Goal: Task Accomplishment & Management: Use online tool/utility

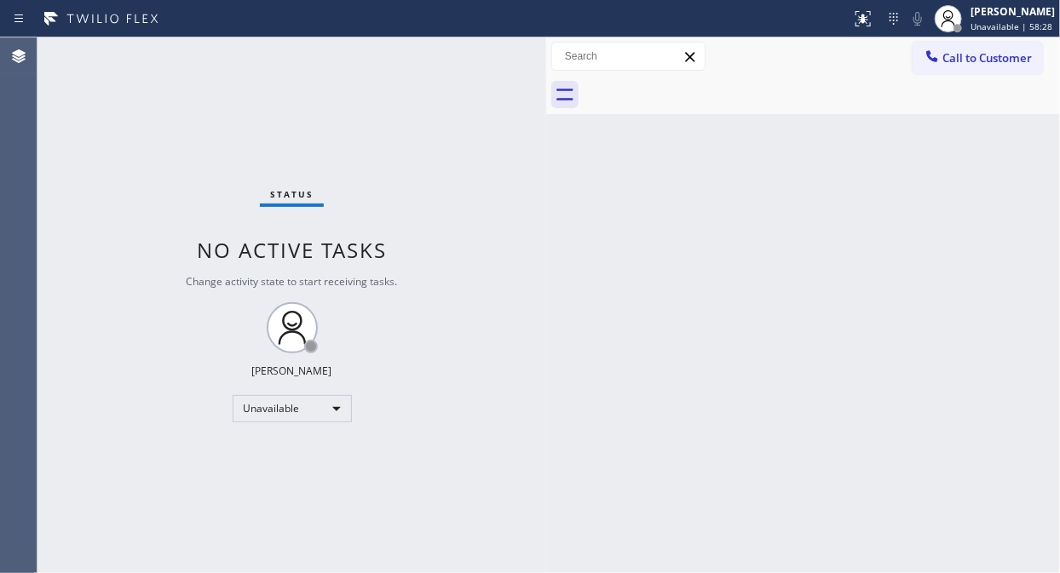
click at [148, 148] on div "Status No active tasks Change activity state to start receiving tasks. [PERSON_…" at bounding box center [291, 305] width 509 height 536
click at [177, 155] on div "Status No active tasks Change activity state to start receiving tasks. [PERSON_…" at bounding box center [291, 305] width 509 height 536
click at [965, 55] on span "Call to Customer" at bounding box center [986, 57] width 89 height 15
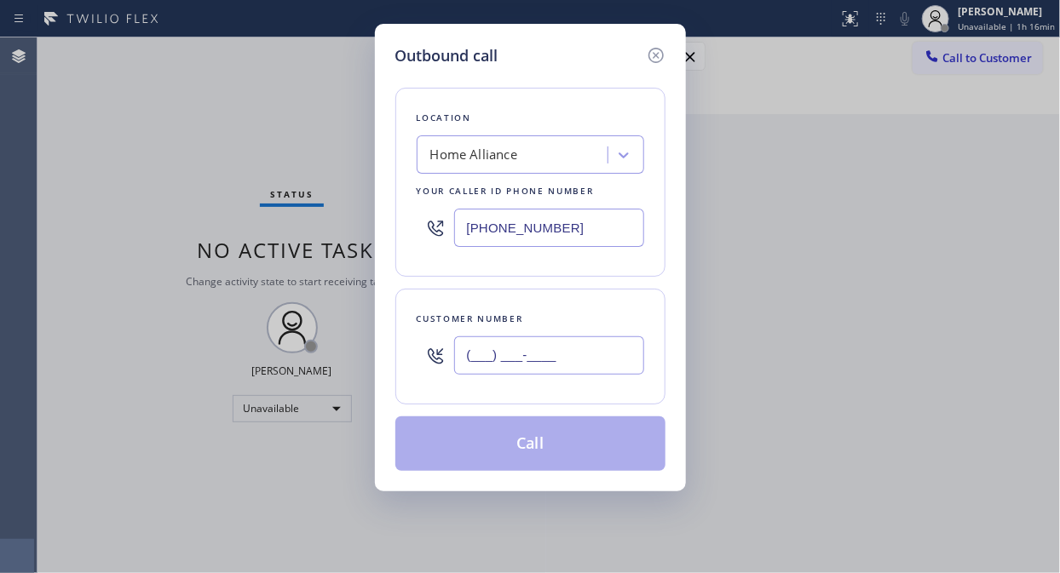
click at [478, 354] on input "(___) ___-____" at bounding box center [549, 356] width 190 height 38
paste input "310) 617-7988"
type input "[PHONE_NUMBER]"
click at [490, 152] on div "Home Alliance" at bounding box center [474, 156] width 88 height 20
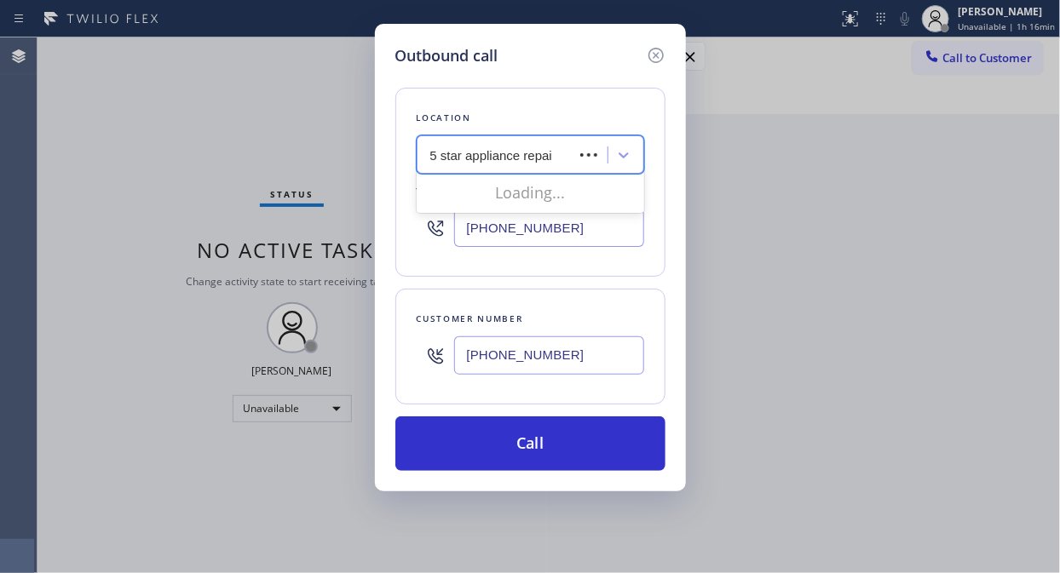
type input "5 star appliance repair"
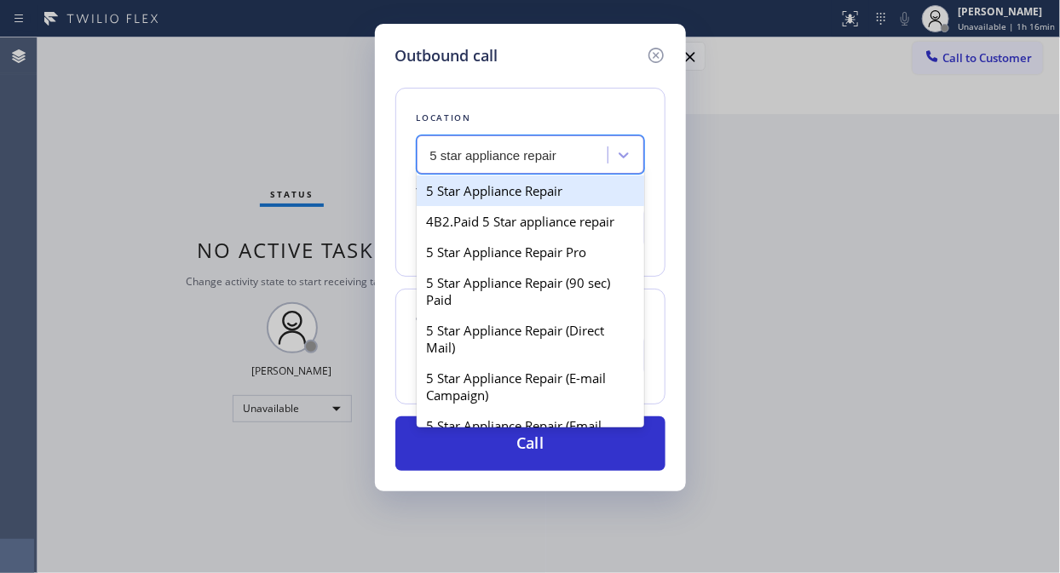
click at [537, 193] on div "5 Star Appliance Repair" at bounding box center [530, 191] width 227 height 31
type input "[PHONE_NUMBER]"
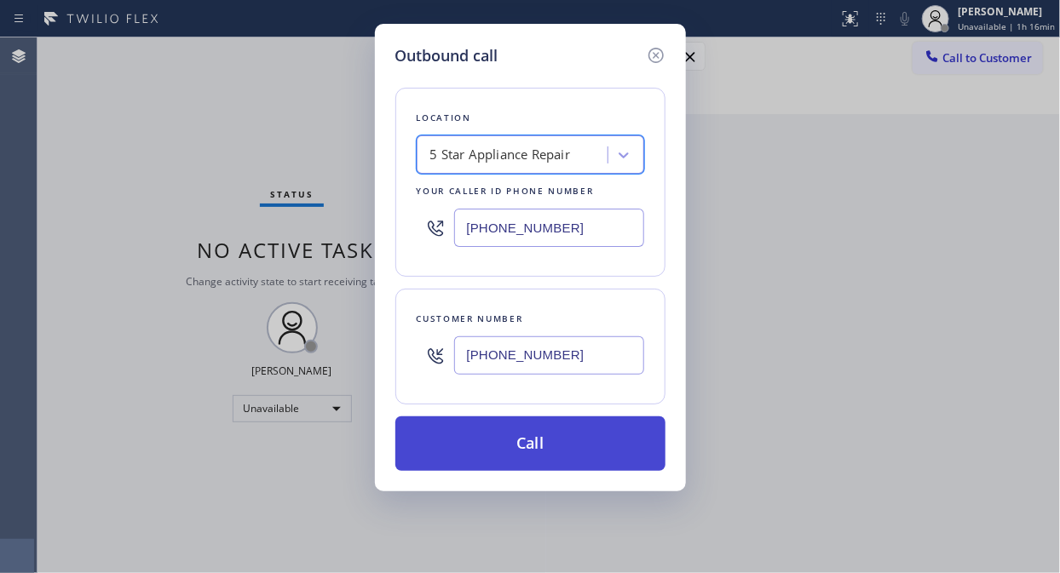
click at [518, 437] on button "Call" at bounding box center [530, 444] width 270 height 55
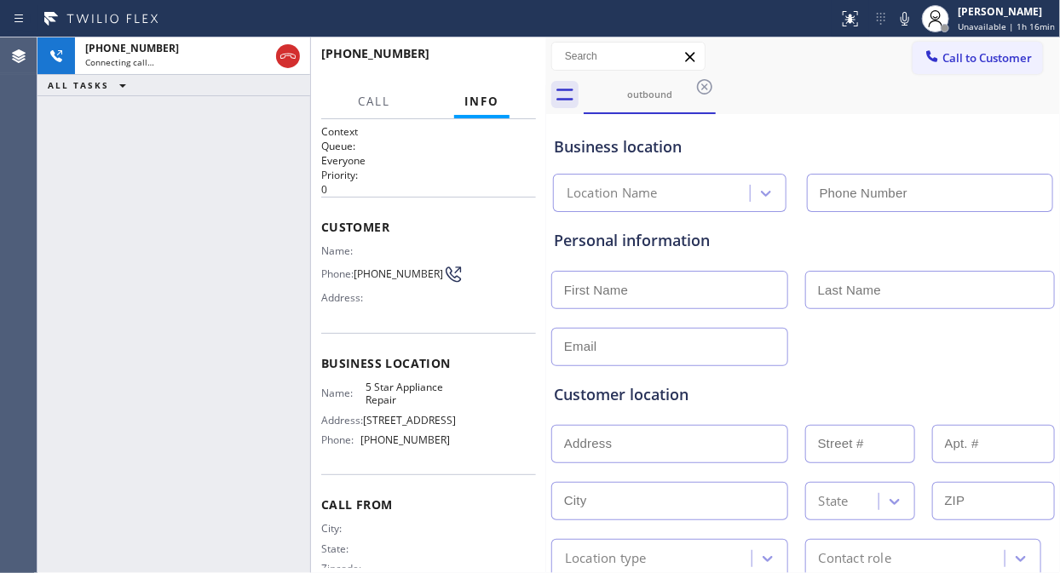
type input "[PHONE_NUMBER]"
drag, startPoint x: 285, startPoint y: 54, endPoint x: 458, endPoint y: 57, distance: 173.0
click at [287, 54] on icon at bounding box center [287, 56] width 15 height 5
click at [501, 62] on span "HANG UP" at bounding box center [496, 61] width 52 height 12
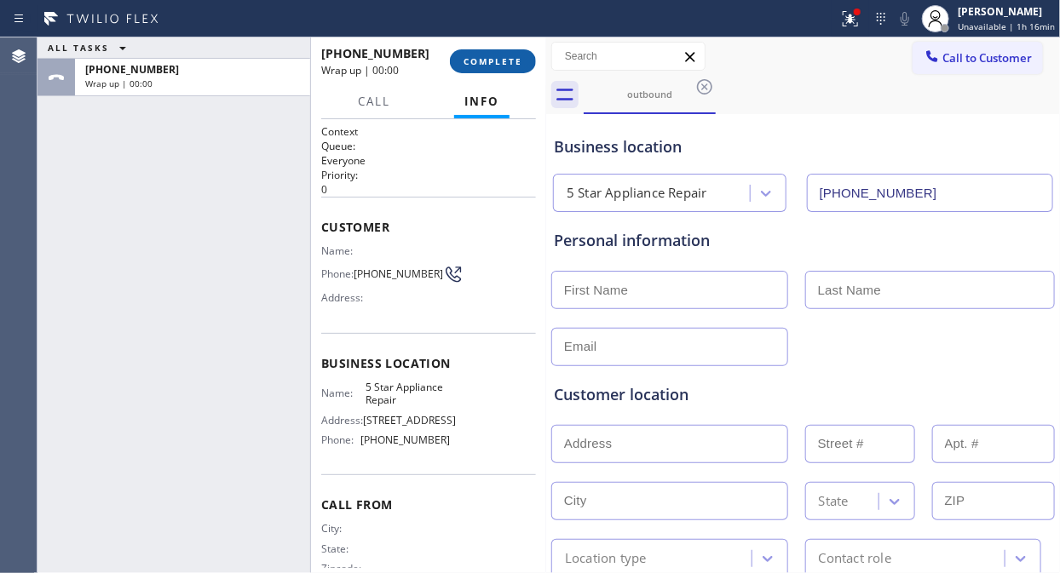
click at [501, 62] on span "COMPLETE" at bounding box center [492, 61] width 59 height 12
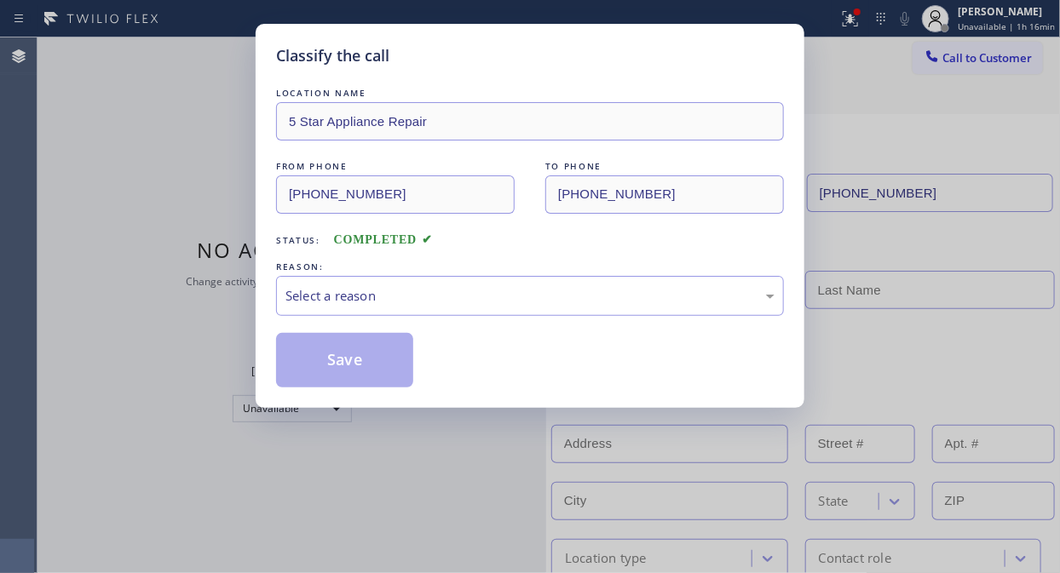
click at [501, 62] on div "Classify the call" at bounding box center [530, 55] width 508 height 23
click at [524, 293] on div "Select a reason" at bounding box center [529, 296] width 489 height 20
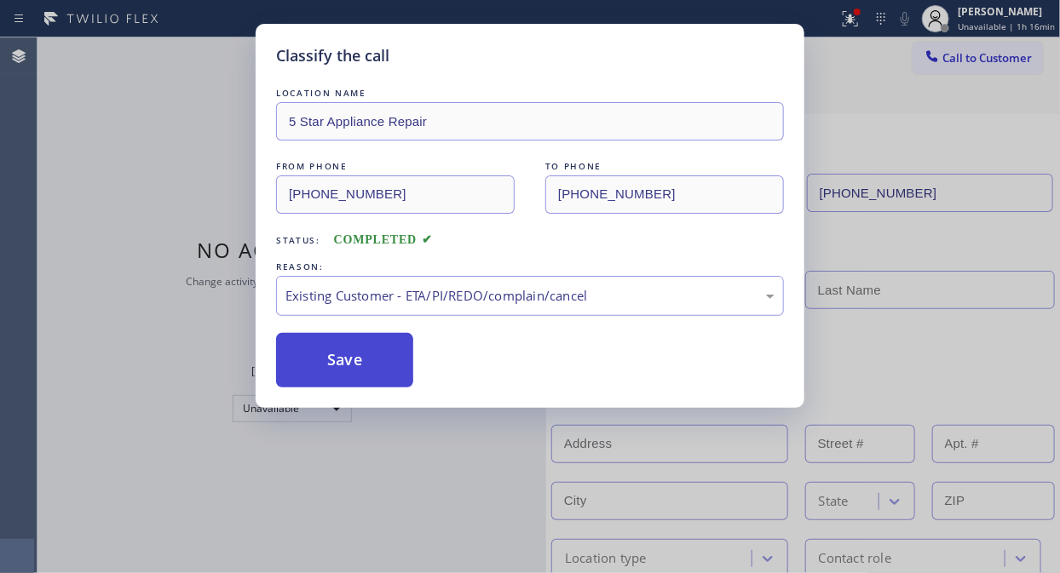
click at [400, 381] on button "Save" at bounding box center [344, 360] width 137 height 55
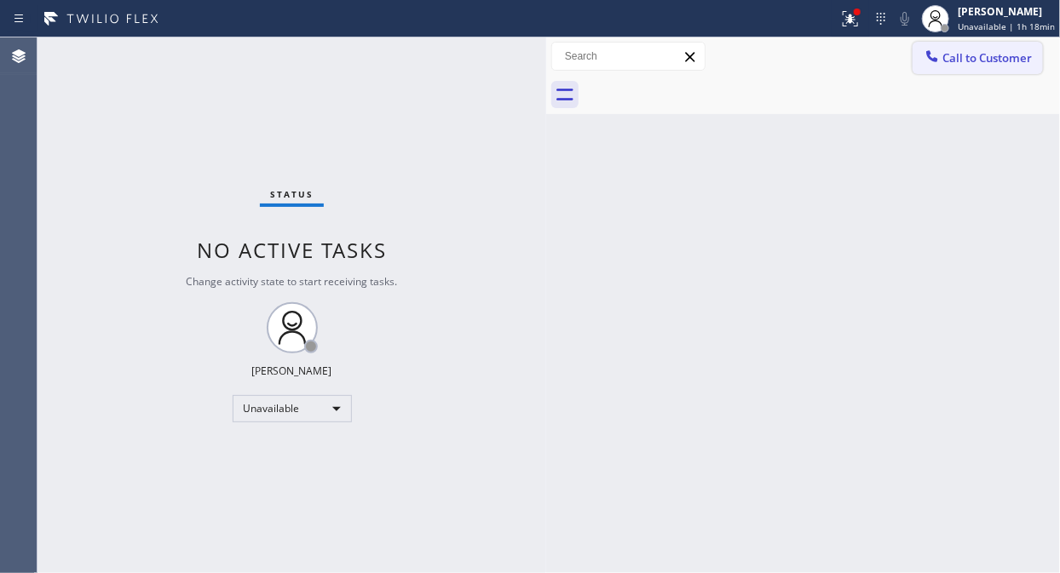
click at [948, 50] on span "Call to Customer" at bounding box center [986, 57] width 89 height 15
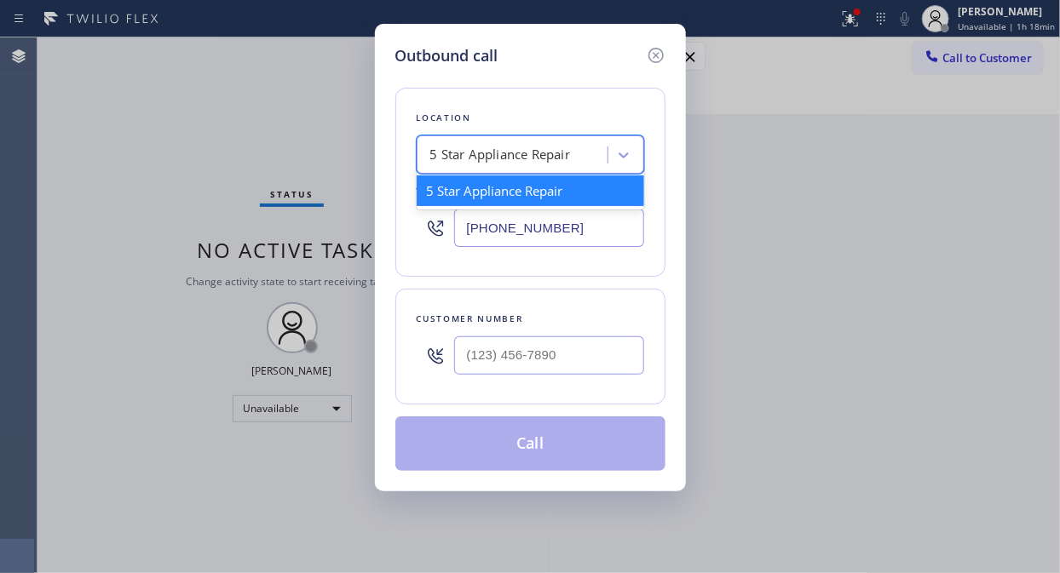
click at [440, 157] on div "5 Star Appliance Repair" at bounding box center [500, 156] width 141 height 20
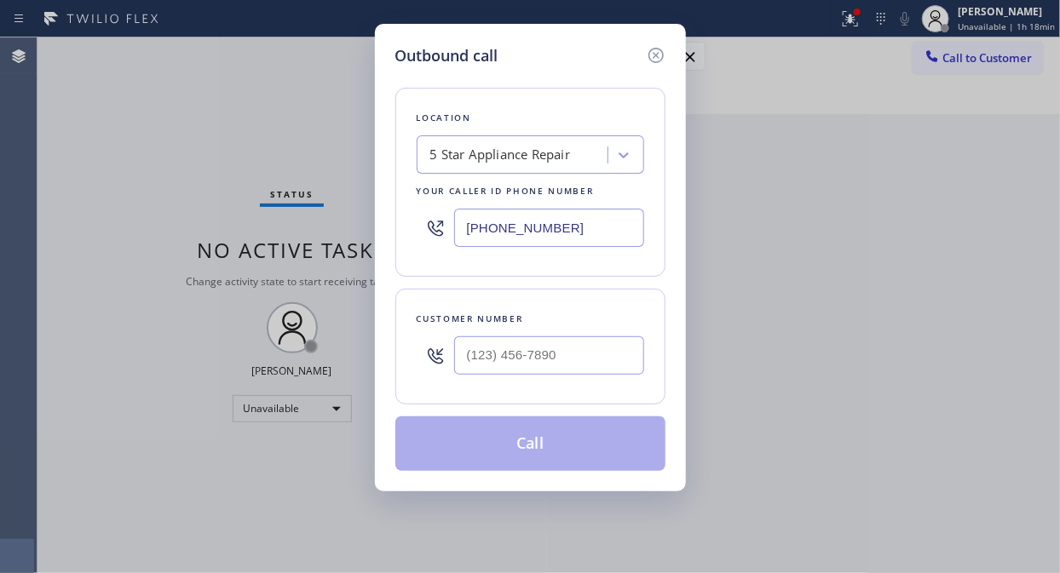
click at [458, 227] on input "[PHONE_NUMBER]" at bounding box center [549, 228] width 190 height 38
paste input "5"
click at [458, 225] on input "[PHONE_NUMBER]" at bounding box center [549, 228] width 190 height 38
type input "[PHONE_NUMBER]"
click at [423, 146] on div "Search location" at bounding box center [515, 156] width 186 height 30
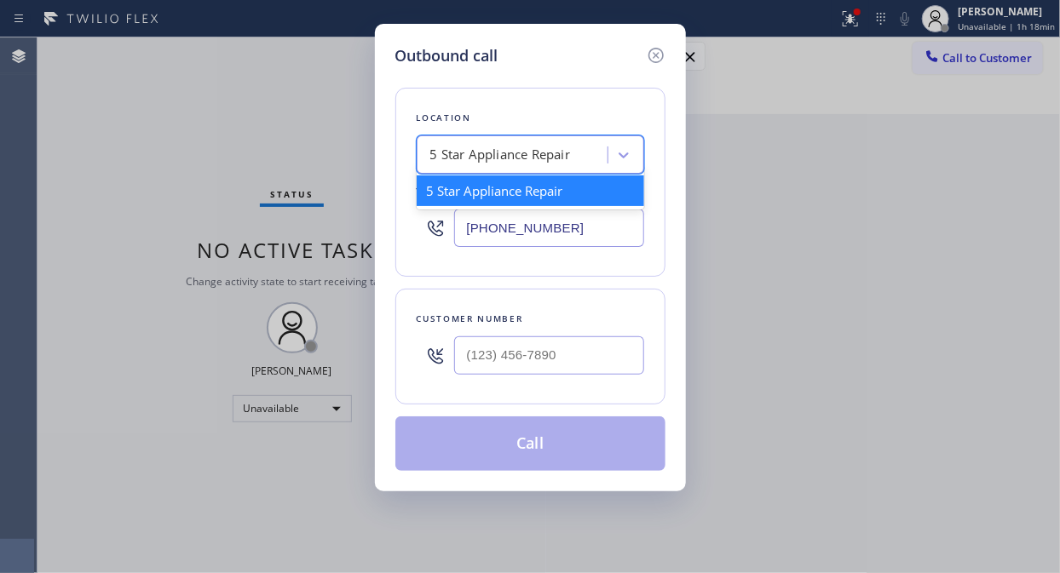
paste input "5 Star Air Emails"
type input "5 Star Air Emails"
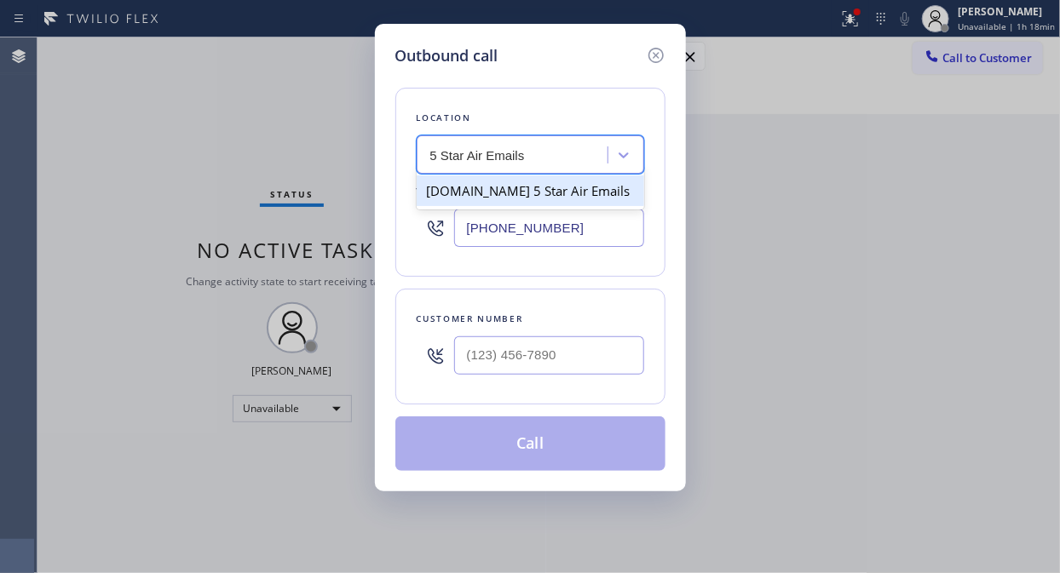
click at [503, 192] on div "[DOMAIN_NAME] 5 Star Air Emails" at bounding box center [530, 191] width 227 height 31
type input "[PHONE_NUMBER]"
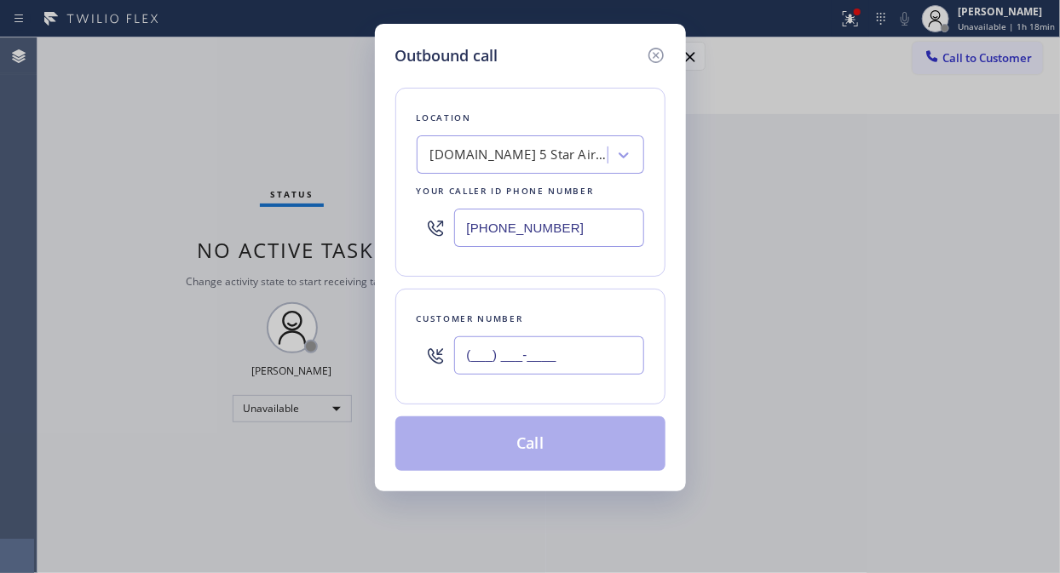
click at [470, 364] on input "(___) ___-____" at bounding box center [549, 356] width 190 height 38
paste input "818) 648-5520"
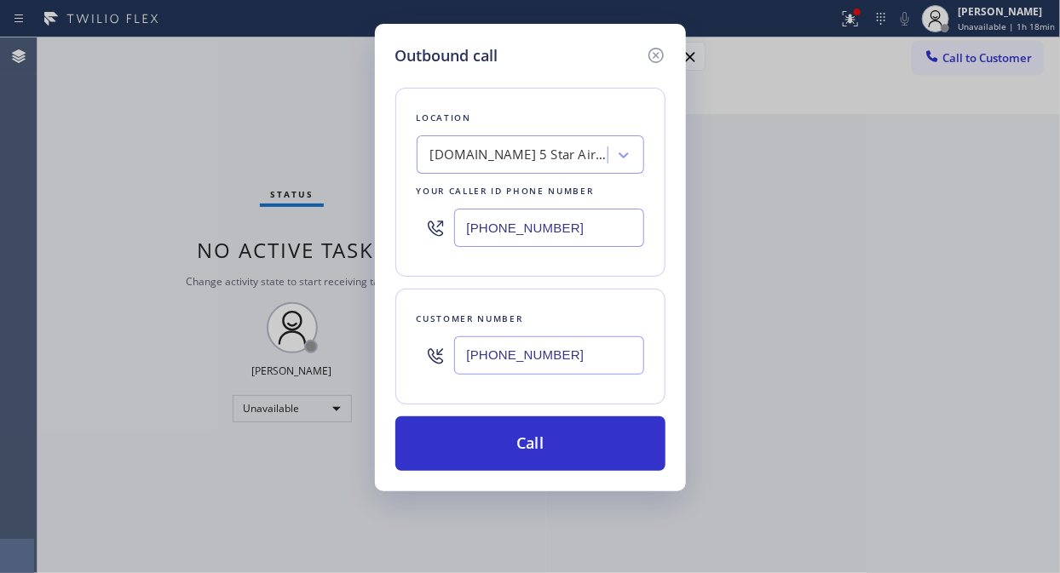
type input "[PHONE_NUMBER]"
click at [176, 192] on div "Outbound call Location [DOMAIN_NAME] 5 Star Air Emails Your caller id phone num…" at bounding box center [530, 286] width 1060 height 573
drag, startPoint x: 529, startPoint y: 441, endPoint x: 548, endPoint y: 11, distance: 430.7
click at [529, 443] on button "Call" at bounding box center [530, 444] width 270 height 55
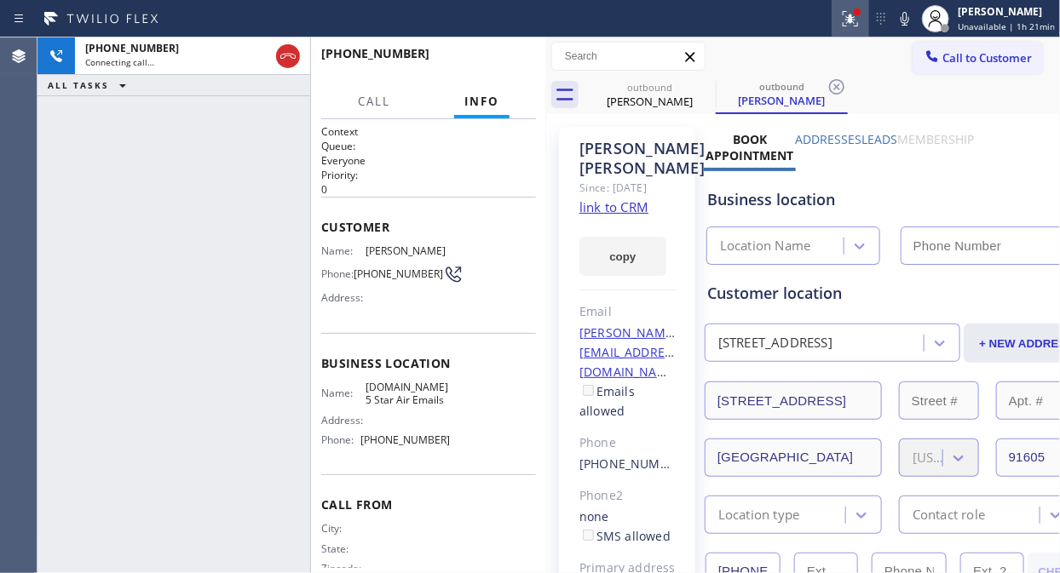
click at [854, 17] on icon at bounding box center [850, 18] width 15 height 15
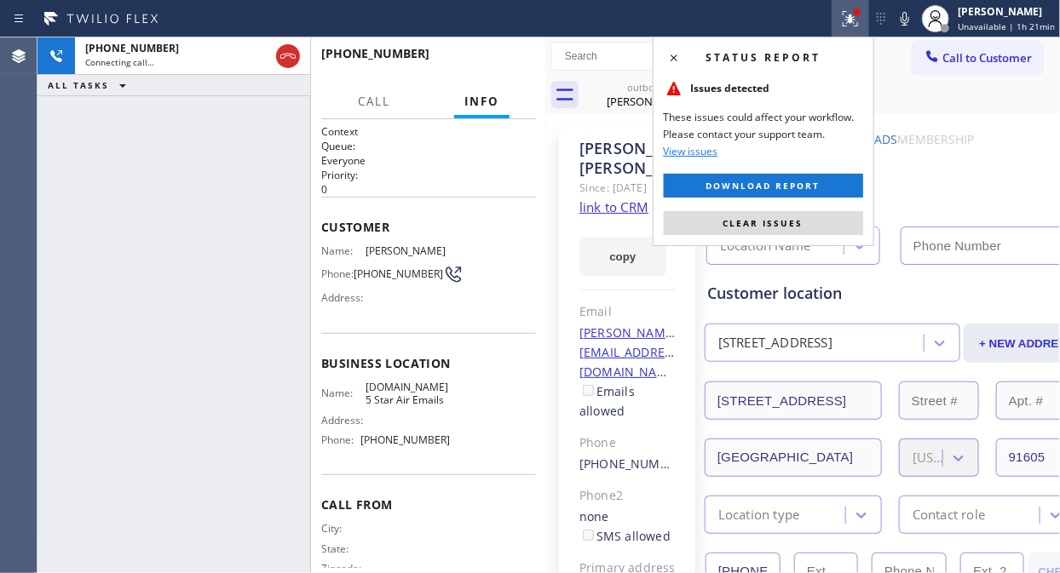
drag, startPoint x: 803, startPoint y: 223, endPoint x: 833, endPoint y: 171, distance: 60.3
click at [803, 222] on button "Clear issues" at bounding box center [763, 223] width 199 height 24
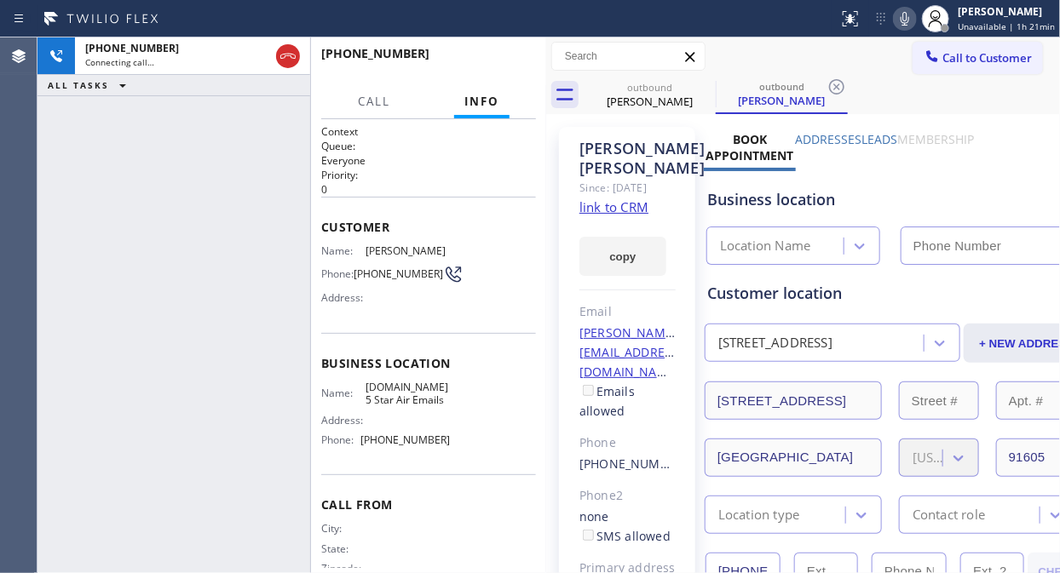
click at [915, 22] on icon at bounding box center [905, 19] width 20 height 20
type input "[PHONE_NUMBER]"
click at [909, 22] on icon at bounding box center [905, 19] width 9 height 14
click at [89, 197] on div "[PHONE_NUMBER] Connecting call… ALL TASKS ALL TASKS ACTIVE TASKS TASKS IN WRAP …" at bounding box center [173, 305] width 273 height 536
click at [906, 20] on icon at bounding box center [905, 19] width 9 height 14
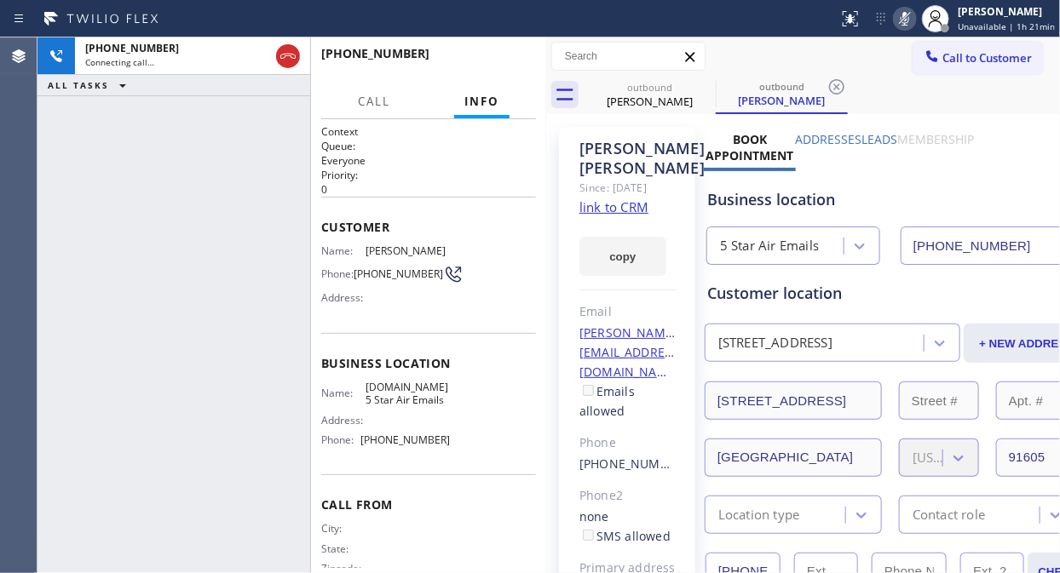
click at [907, 20] on icon at bounding box center [905, 19] width 20 height 20
click at [912, 17] on icon at bounding box center [905, 19] width 20 height 20
click at [915, 23] on icon at bounding box center [905, 19] width 20 height 20
click at [907, 17] on icon at bounding box center [905, 19] width 9 height 14
click at [911, 13] on rect at bounding box center [905, 17] width 12 height 12
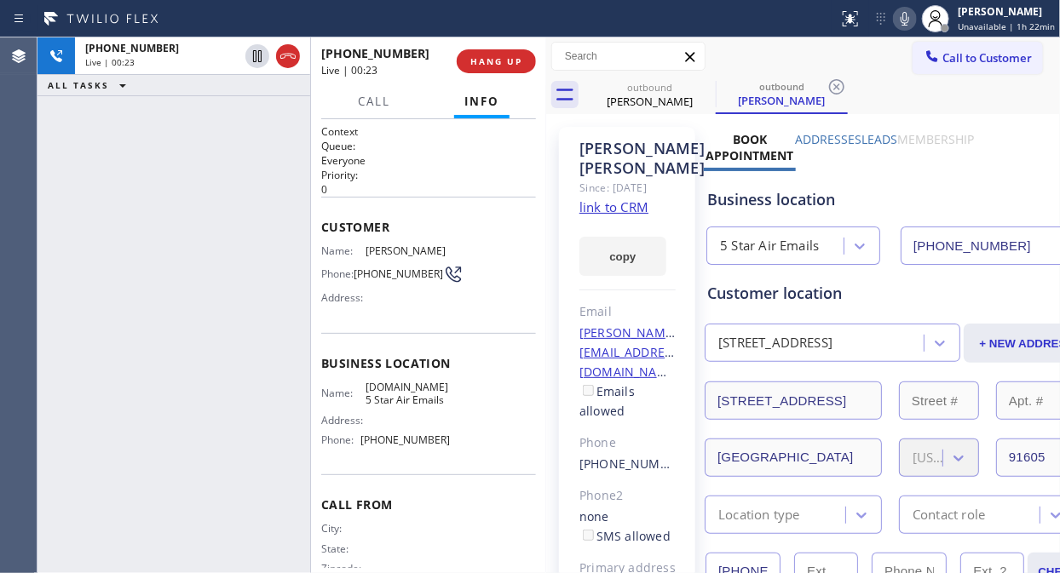
click at [137, 213] on div "[PHONE_NUMBER] Live | 00:23 ALL TASKS ALL TASKS ACTIVE TASKS TASKS IN WRAP UP" at bounding box center [173, 305] width 273 height 536
click at [148, 181] on div "[PHONE_NUMBER] Live | 00:33 ALL TASKS ALL TASKS ACTIVE TASKS TASKS IN WRAP UP" at bounding box center [173, 305] width 273 height 536
click at [196, 265] on div "[PHONE_NUMBER] Live | 00:45 ALL TASKS ALL TASKS ACTIVE TASKS TASKS IN WRAP UP" at bounding box center [173, 305] width 273 height 536
click at [862, 61] on div "Call to Customer Outbound call Location 5 Star Air Emails Your caller id phone …" at bounding box center [803, 57] width 514 height 30
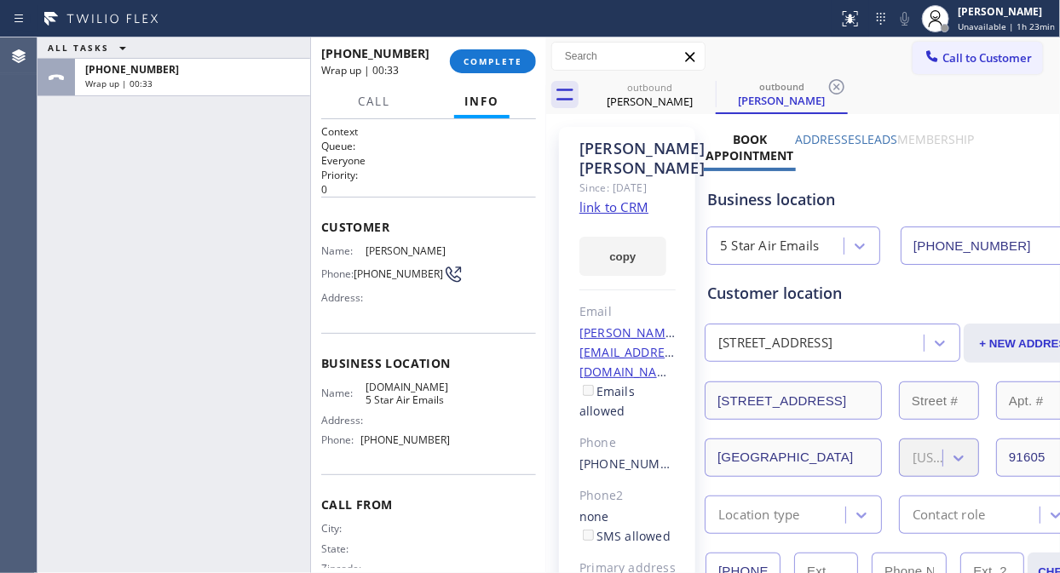
click at [172, 185] on div "ALL TASKS ALL TASKS ACTIVE TASKS TASKS IN WRAP UP [PHONE_NUMBER] Wrap up | 00:33" at bounding box center [173, 305] width 273 height 536
click at [498, 54] on button "COMPLETE" at bounding box center [493, 61] width 86 height 24
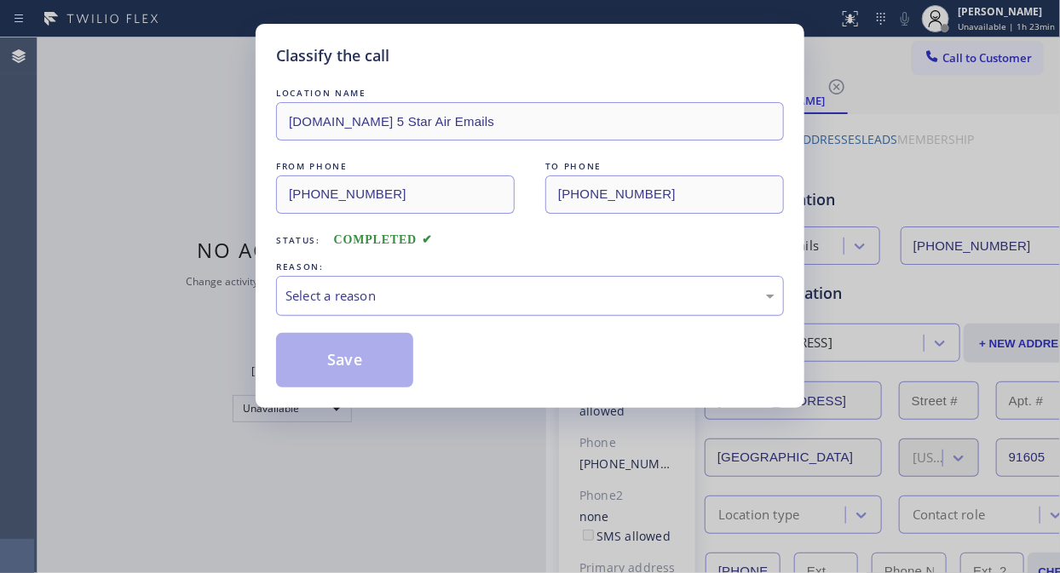
click at [526, 302] on div "Select a reason" at bounding box center [529, 296] width 489 height 20
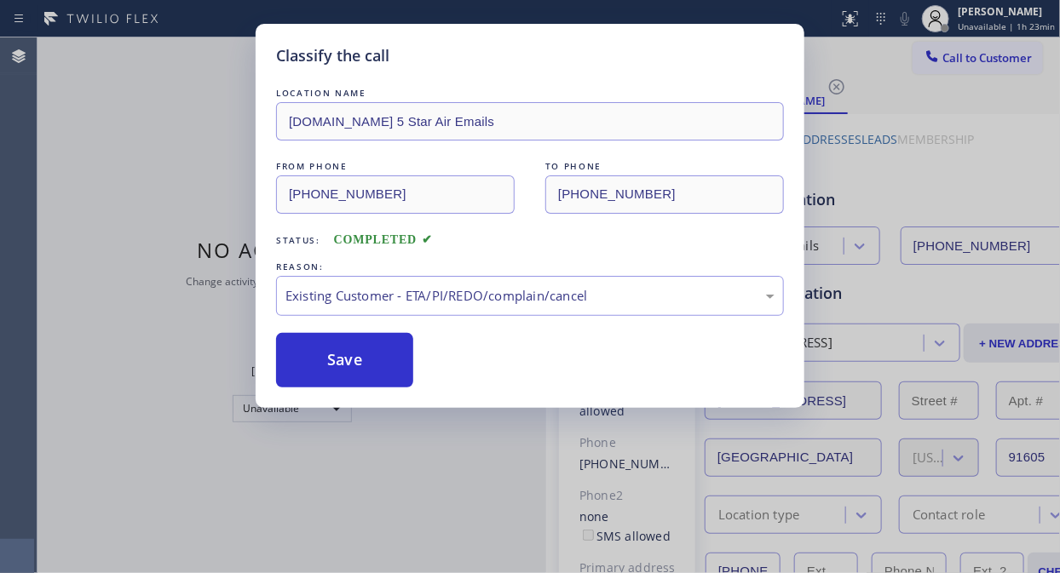
drag, startPoint x: 331, startPoint y: 360, endPoint x: 555, endPoint y: 54, distance: 379.8
click at [330, 360] on button "Save" at bounding box center [344, 360] width 137 height 55
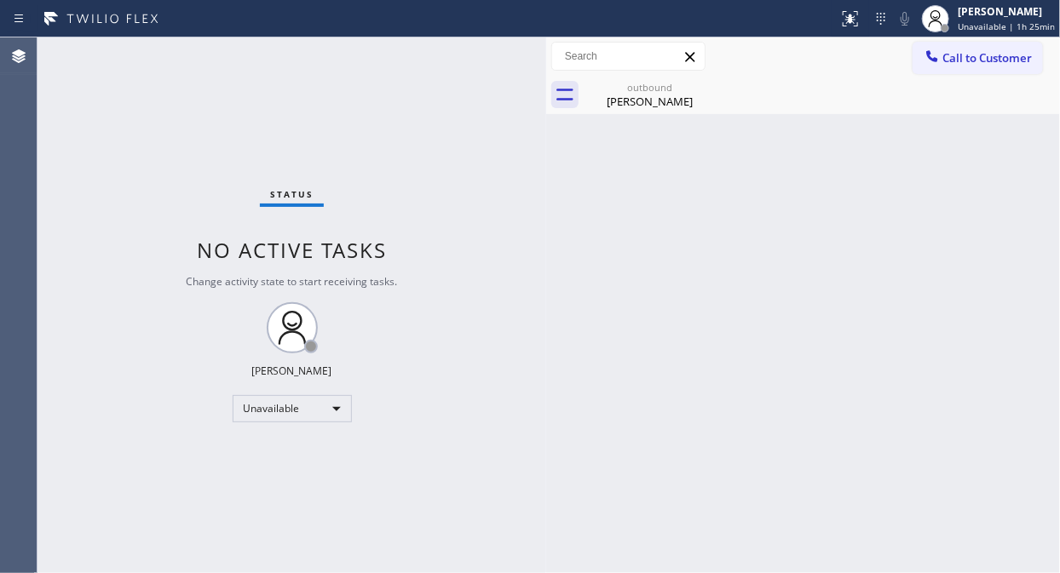
drag, startPoint x: 959, startPoint y: 49, endPoint x: 947, endPoint y: 53, distance: 12.7
click at [959, 50] on span "Call to Customer" at bounding box center [986, 57] width 89 height 15
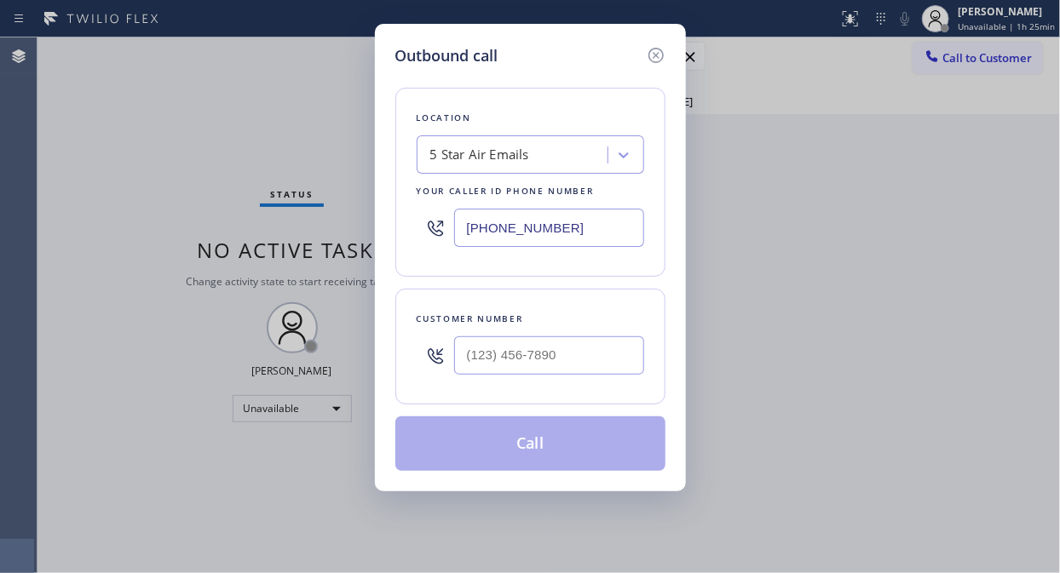
click at [422, 154] on div "5 Star Air Emails" at bounding box center [515, 156] width 186 height 30
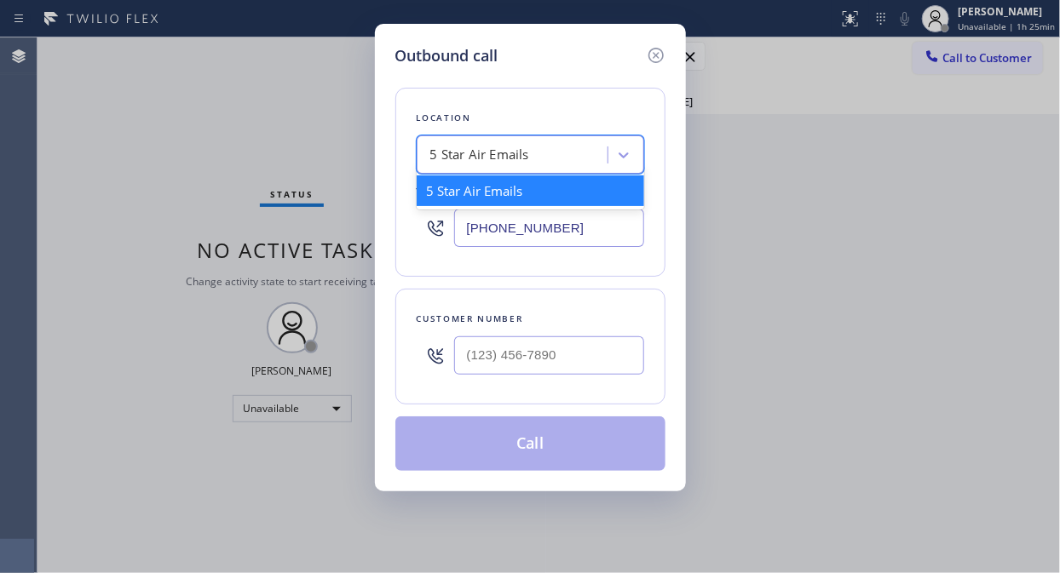
paste input "Home Alliance"
type input "Home Alliance"
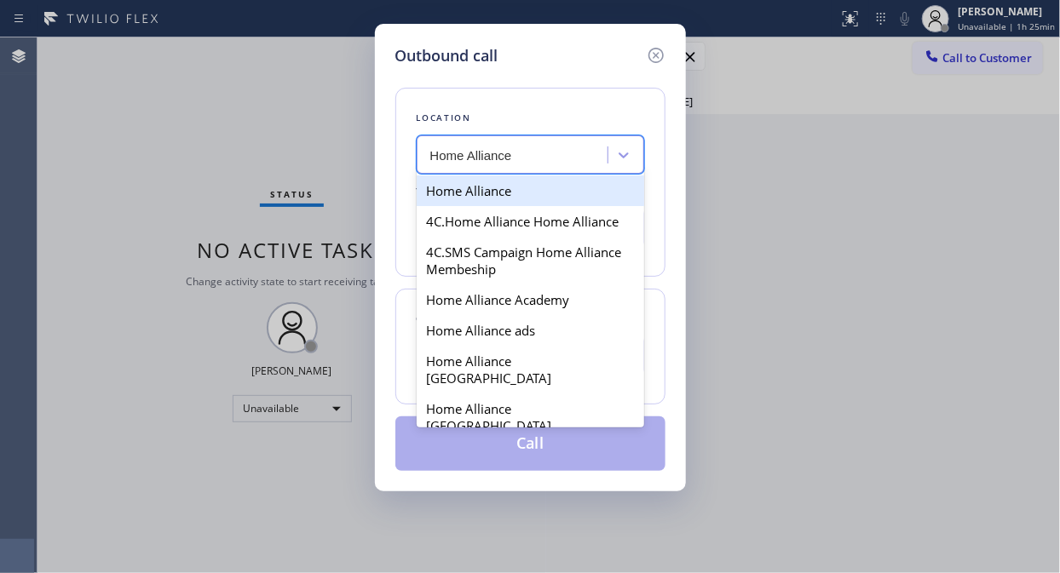
click at [474, 193] on div "Home Alliance" at bounding box center [530, 191] width 227 height 31
type input "[PHONE_NUMBER]"
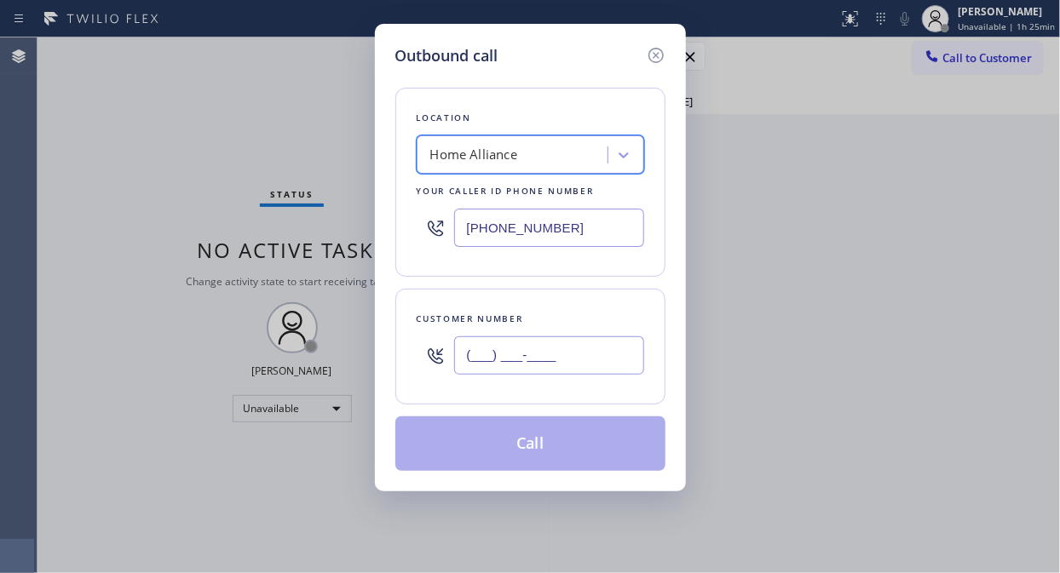
click at [469, 354] on input "(___) ___-____" at bounding box center [549, 356] width 190 height 38
paste input "484) 362-8208"
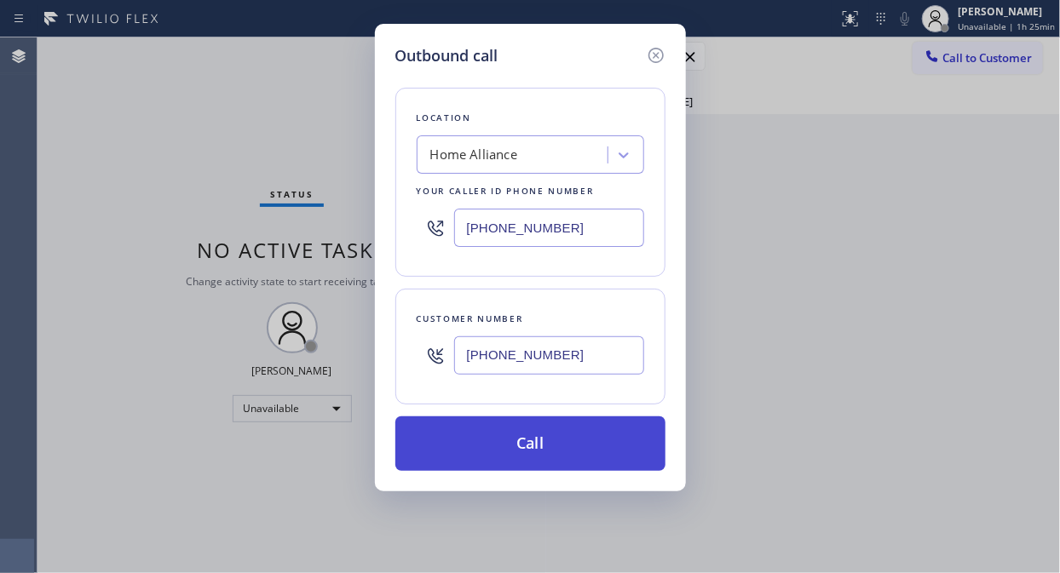
type input "[PHONE_NUMBER]"
drag, startPoint x: 593, startPoint y: 446, endPoint x: 607, endPoint y: 194, distance: 251.7
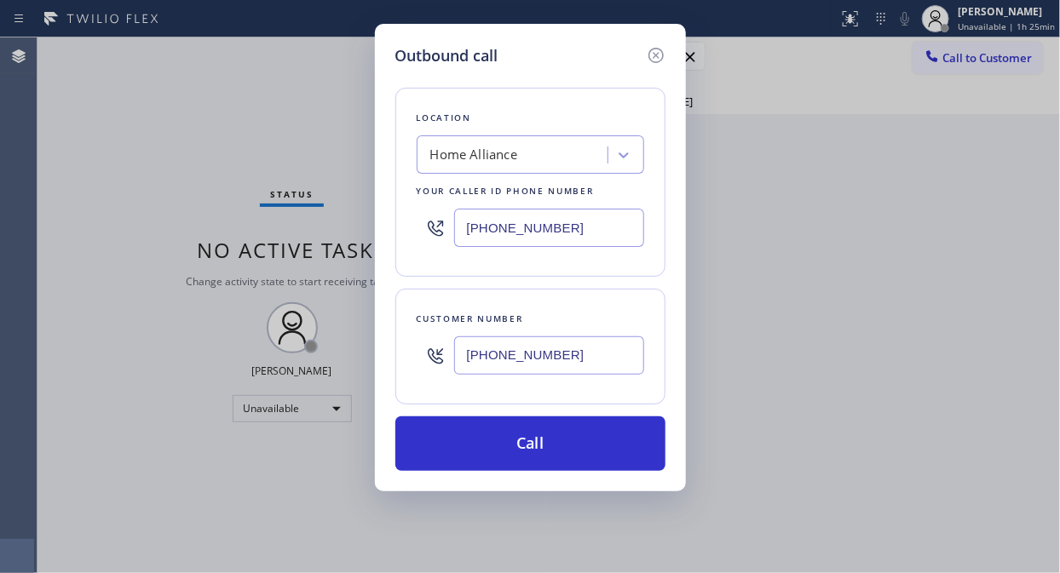
click at [593, 445] on button "Call" at bounding box center [530, 444] width 270 height 55
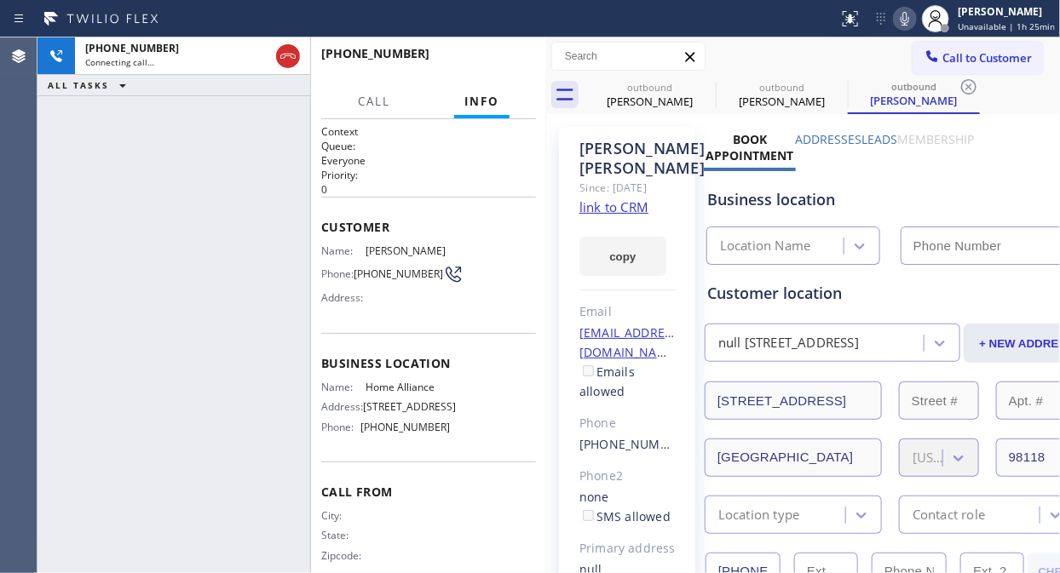
type input "[PHONE_NUMBER]"
click at [480, 63] on span "HANG UP" at bounding box center [496, 61] width 52 height 12
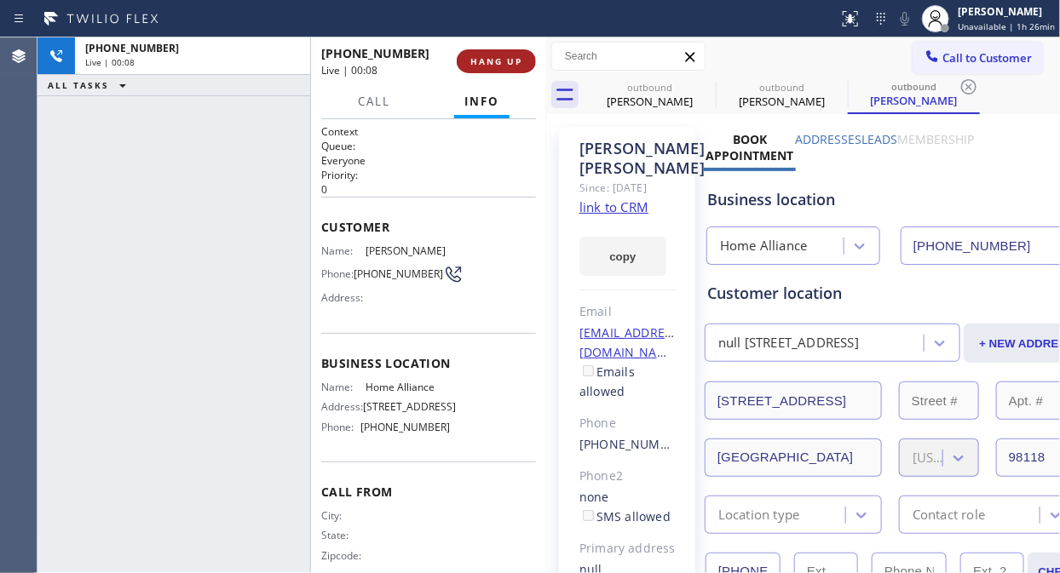
click at [480, 63] on span "HANG UP" at bounding box center [496, 61] width 52 height 12
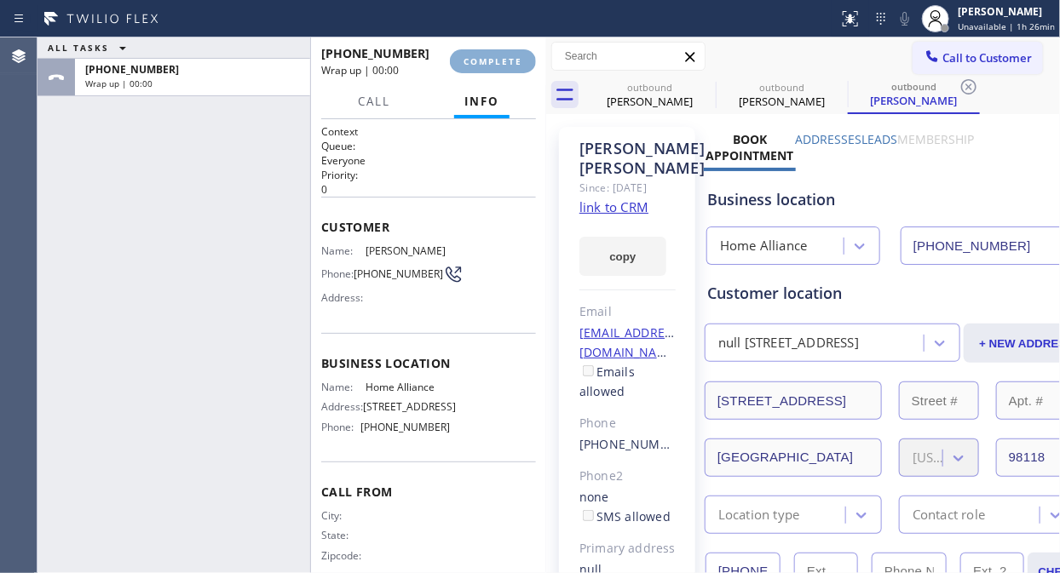
click at [481, 63] on span "COMPLETE" at bounding box center [492, 61] width 59 height 12
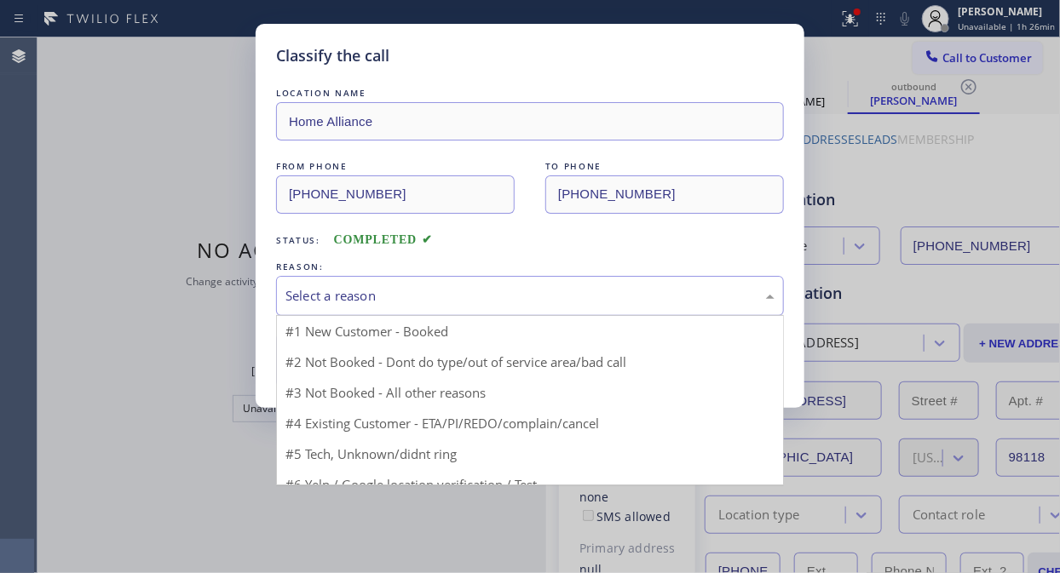
click at [537, 308] on div "Select a reason" at bounding box center [530, 296] width 508 height 40
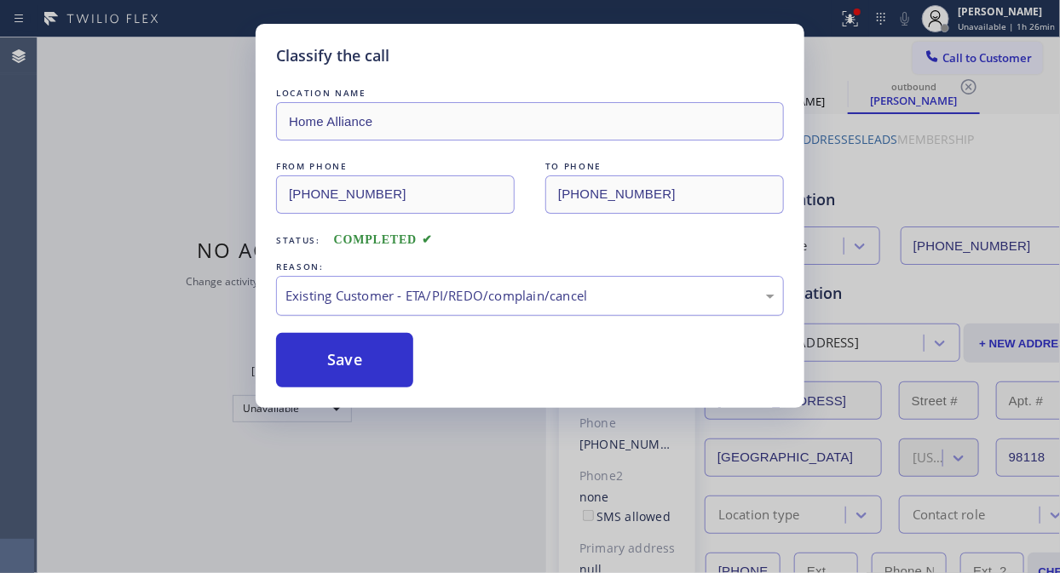
click at [521, 304] on div "Existing Customer - ETA/PI/REDO/complain/cancel" at bounding box center [529, 296] width 489 height 20
click at [311, 360] on button "Save" at bounding box center [344, 360] width 137 height 55
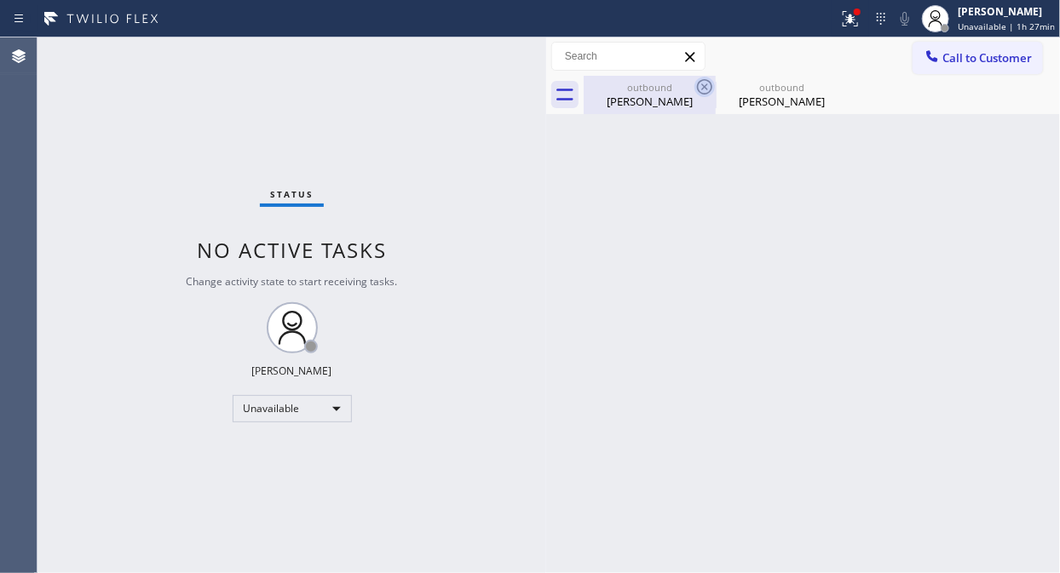
click at [705, 87] on icon at bounding box center [704, 86] width 15 height 15
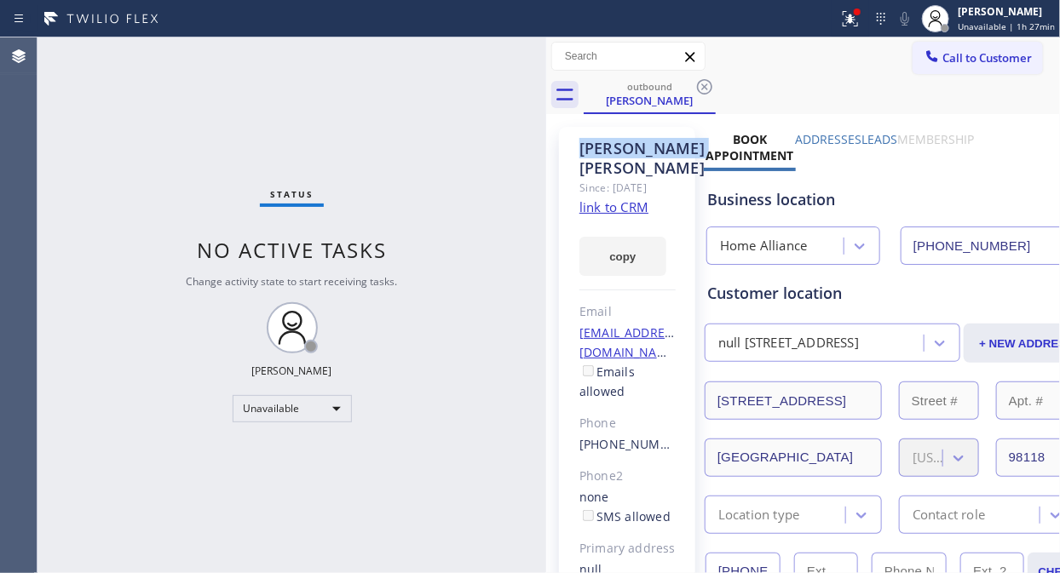
click at [705, 87] on icon at bounding box center [704, 86] width 15 height 15
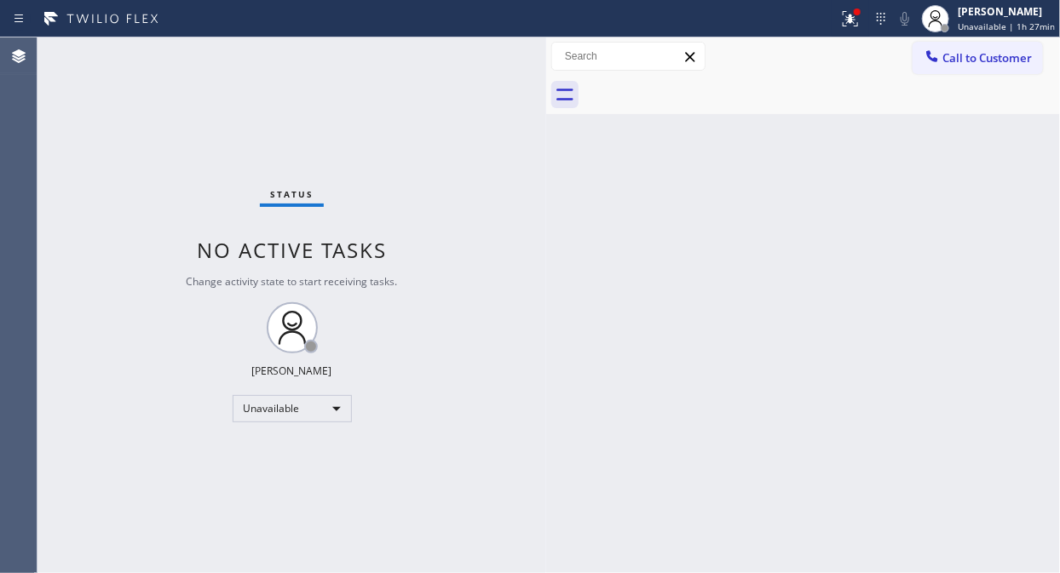
click at [705, 87] on div at bounding box center [822, 95] width 476 height 38
click at [843, 27] on div at bounding box center [850, 19] width 37 height 20
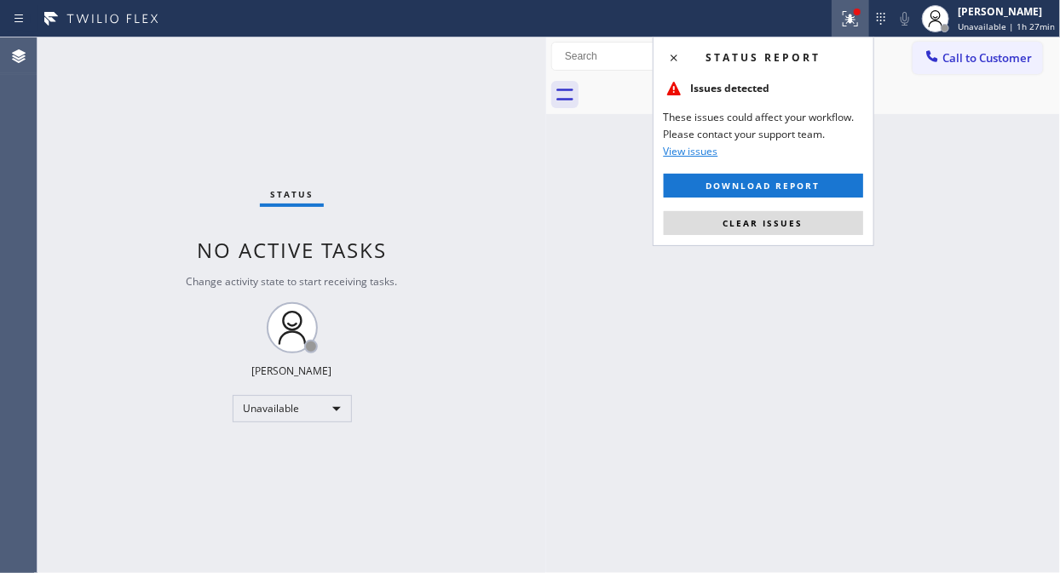
click at [761, 217] on span "Clear issues" at bounding box center [763, 223] width 80 height 12
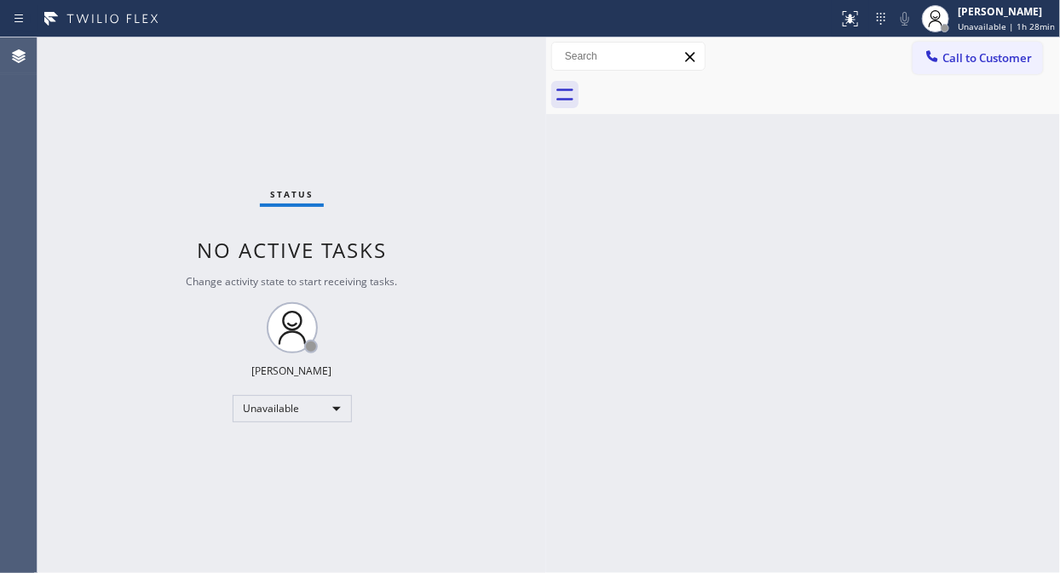
click at [154, 187] on div "Status No active tasks Change activity state to start receiving tasks. [PERSON_…" at bounding box center [291, 305] width 509 height 536
click at [1016, 58] on span "Call to Customer" at bounding box center [986, 57] width 89 height 15
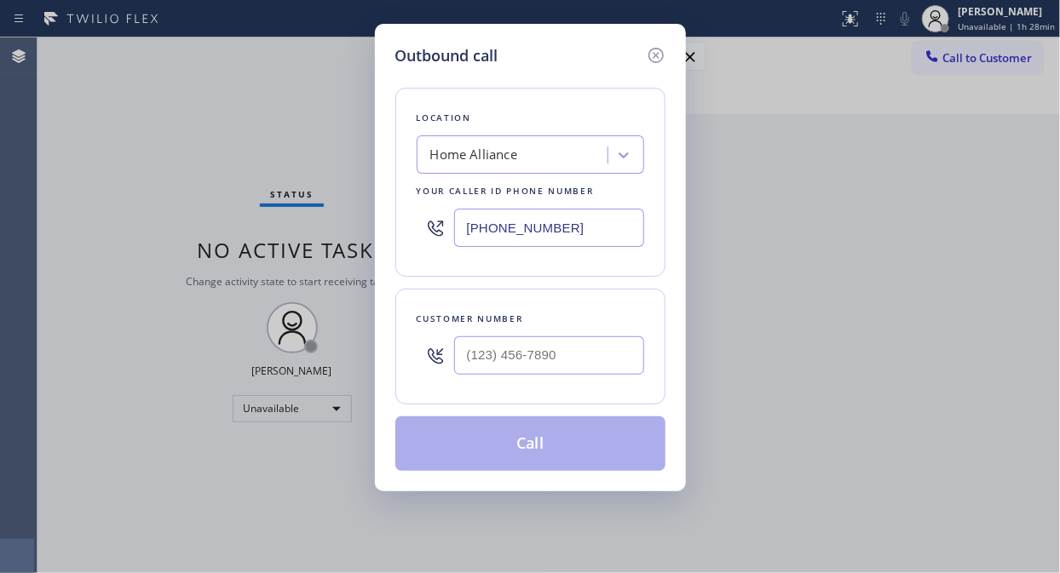
click at [492, 165] on div "Home Alliance" at bounding box center [515, 156] width 186 height 30
paste input "Mission Viejo Electricians Team"
type input "Mission Viejo Electricians Team"
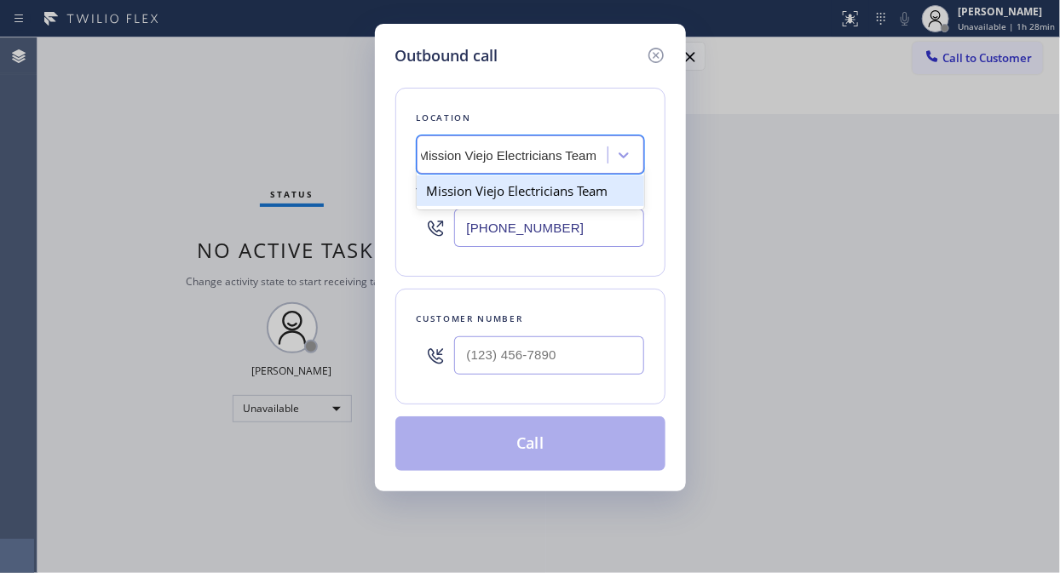
click at [521, 199] on div "Mission Viejo Electricians Team" at bounding box center [530, 191] width 227 height 31
type input "[PHONE_NUMBER]"
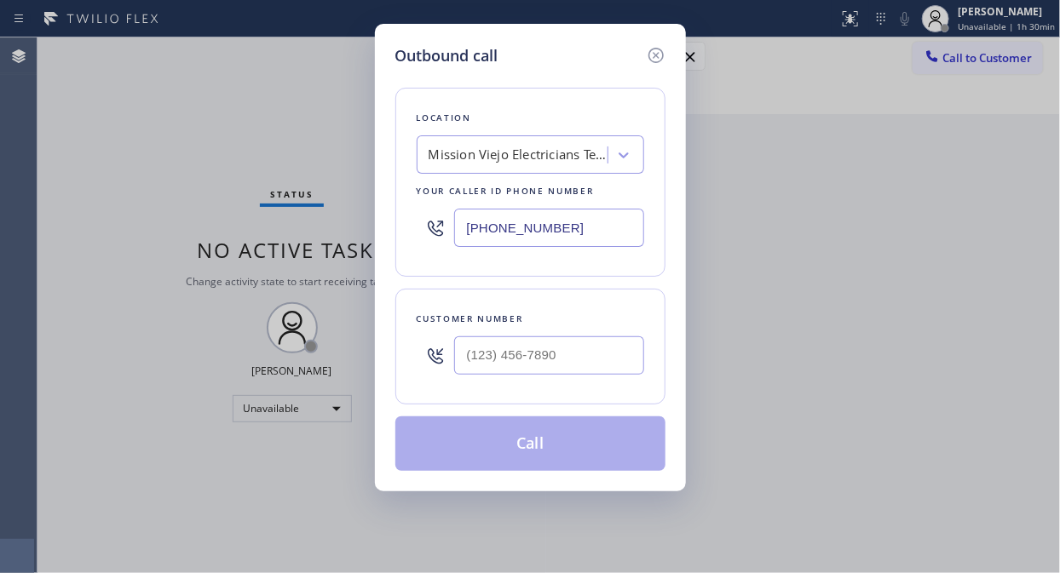
click at [136, 176] on div "Outbound call Location [GEOGRAPHIC_DATA] Electricians Team Your caller id phone…" at bounding box center [530, 286] width 1060 height 573
click at [465, 367] on input "(___) ___-____" at bounding box center [549, 356] width 190 height 38
paste input "949) 697-9743"
type input "[PHONE_NUMBER]"
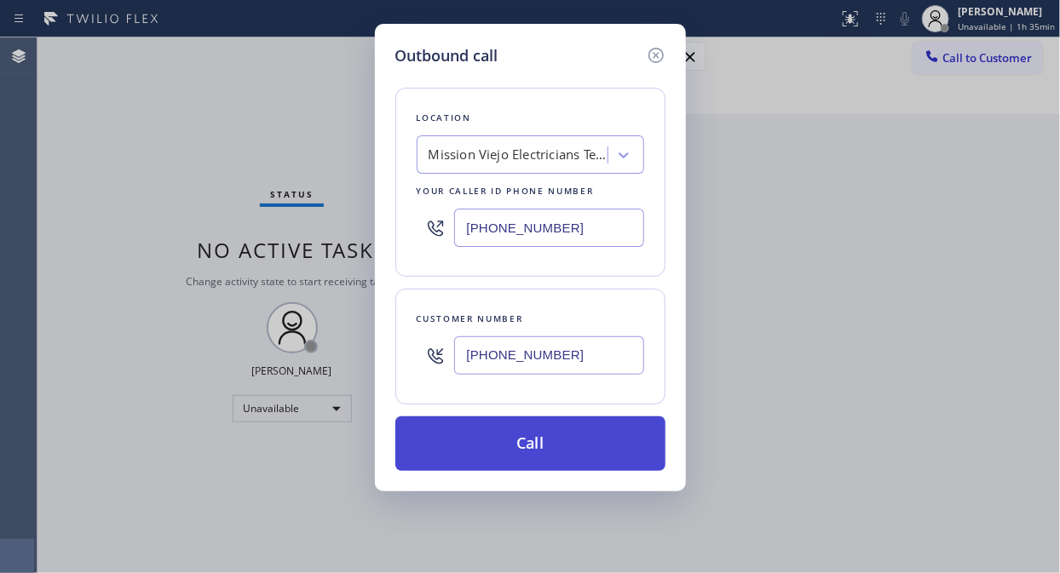
click at [598, 424] on button "Call" at bounding box center [530, 444] width 270 height 55
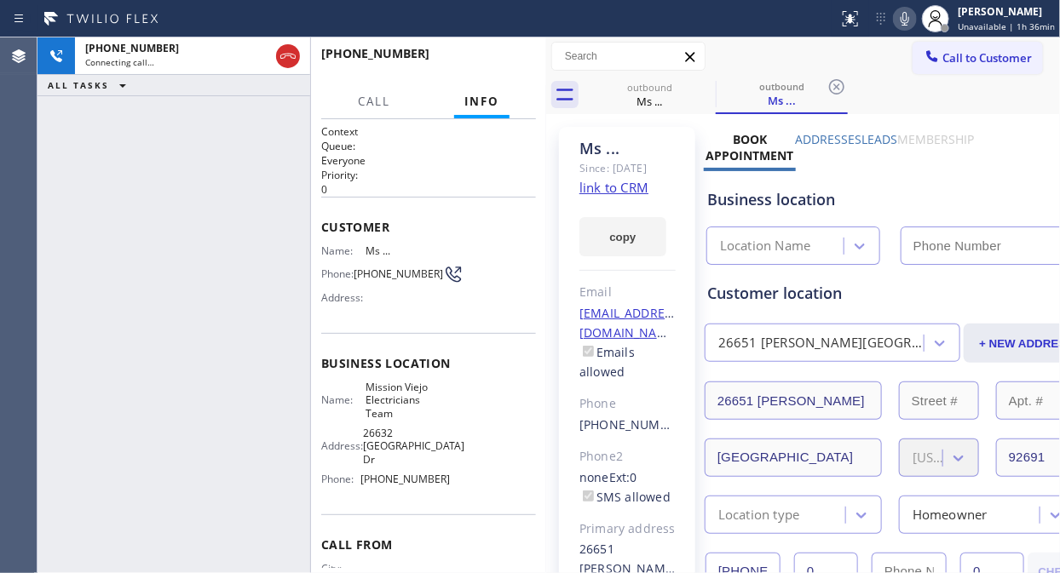
type input "[PHONE_NUMBER]"
click at [89, 216] on div "[PHONE_NUMBER] Connecting call… ALL TASKS ALL TASKS ACTIVE TASKS TASKS IN WRAP …" at bounding box center [173, 305] width 273 height 536
click at [130, 191] on div "[PHONE_NUMBER] Live | 00:20 ALL TASKS ALL TASKS ACTIVE TASKS TASKS IN WRAP UP" at bounding box center [173, 305] width 273 height 536
click at [499, 62] on span "HANG UP" at bounding box center [496, 61] width 52 height 12
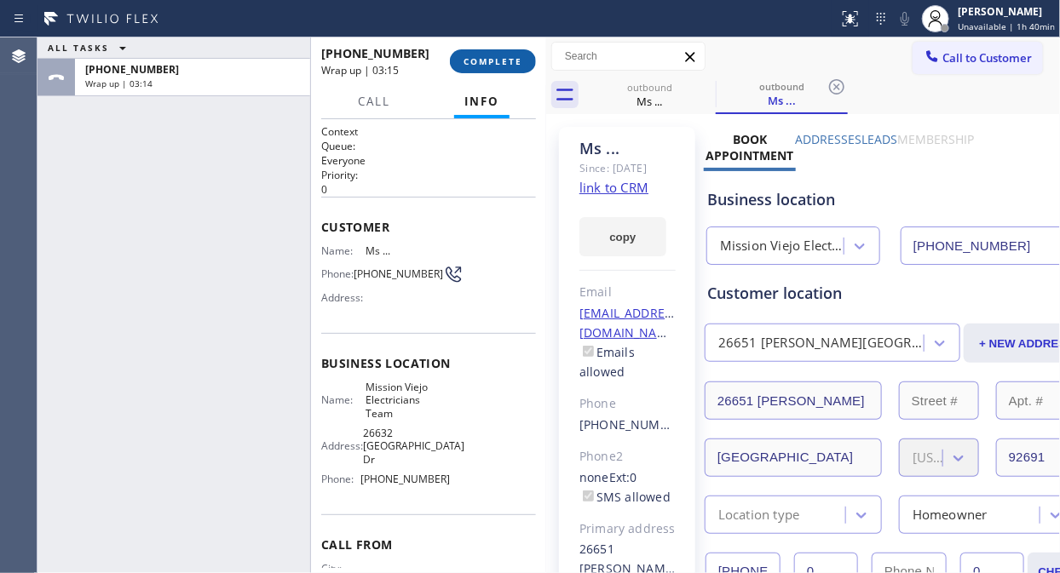
click at [531, 62] on button "COMPLETE" at bounding box center [493, 61] width 86 height 24
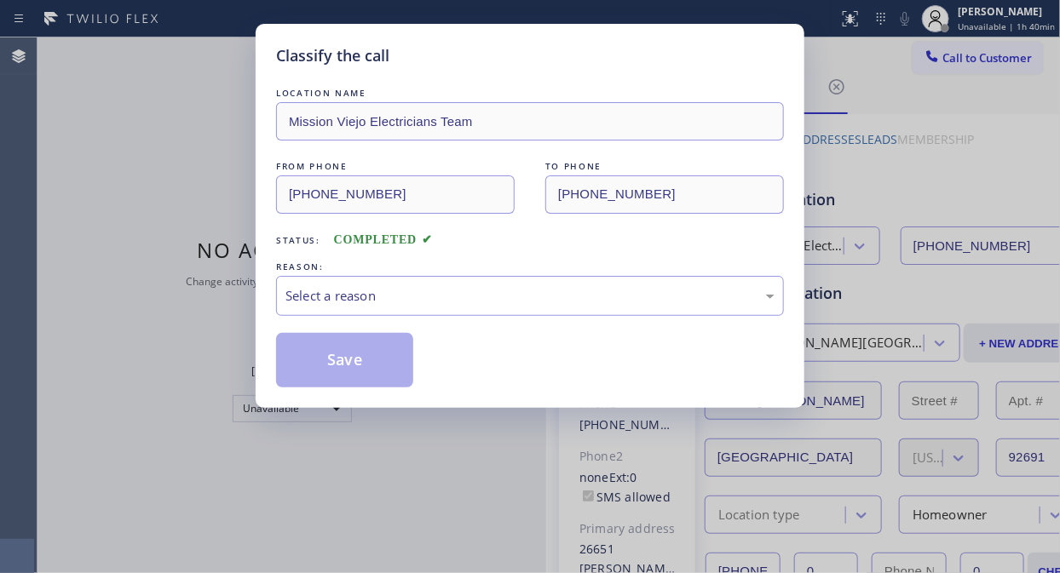
click at [509, 284] on div "Select a reason" at bounding box center [530, 296] width 508 height 40
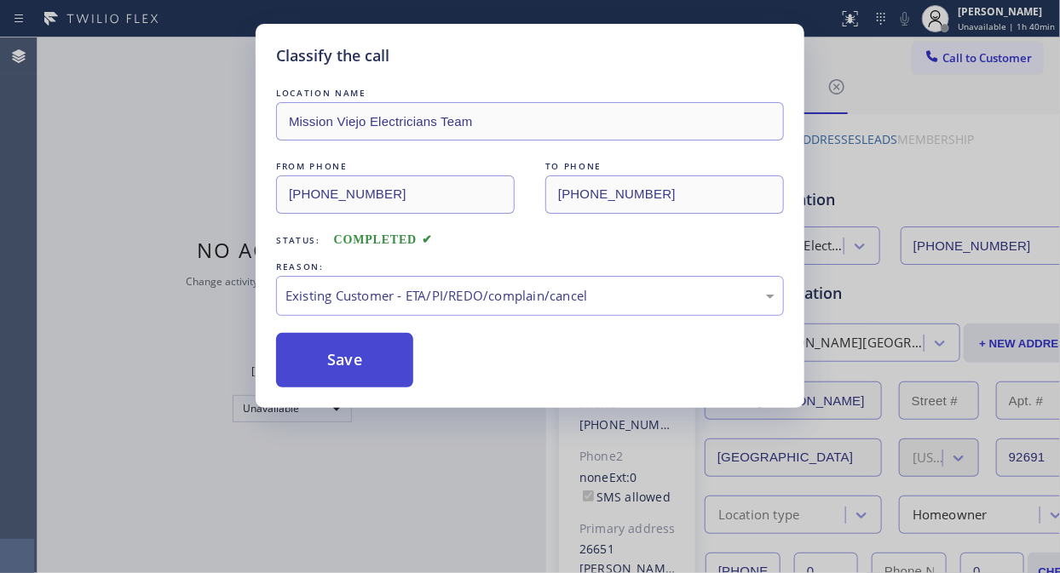
drag, startPoint x: 377, startPoint y: 394, endPoint x: 375, endPoint y: 364, distance: 29.9
click at [377, 392] on div "Classify the call LOCATION NAME Mission Viejo Electricians Team FROM PHONE [PHO…" at bounding box center [530, 216] width 549 height 384
click at [354, 344] on button "Save" at bounding box center [344, 360] width 137 height 55
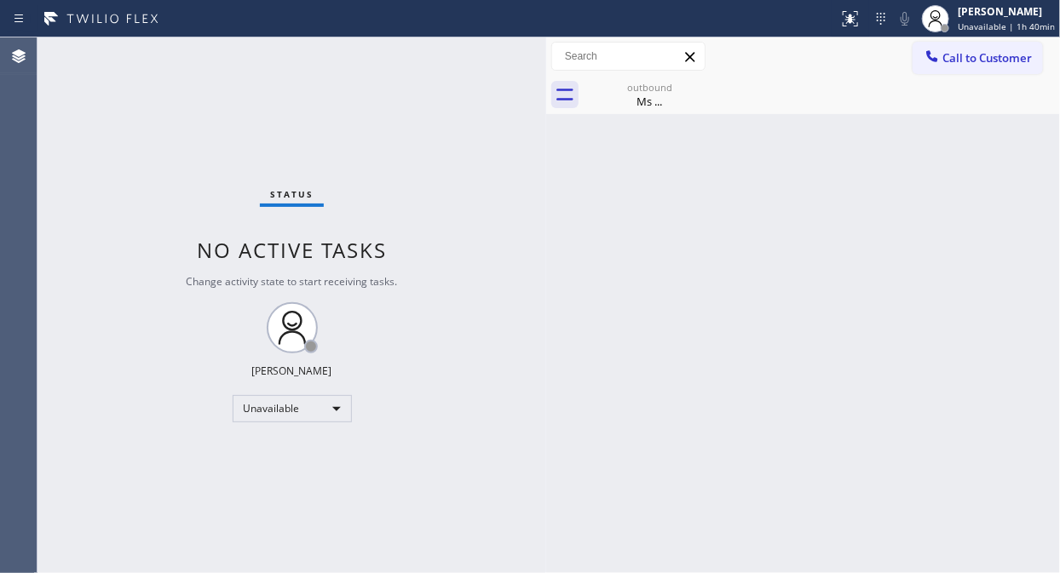
click at [970, 62] on span "Call to Customer" at bounding box center [986, 57] width 89 height 15
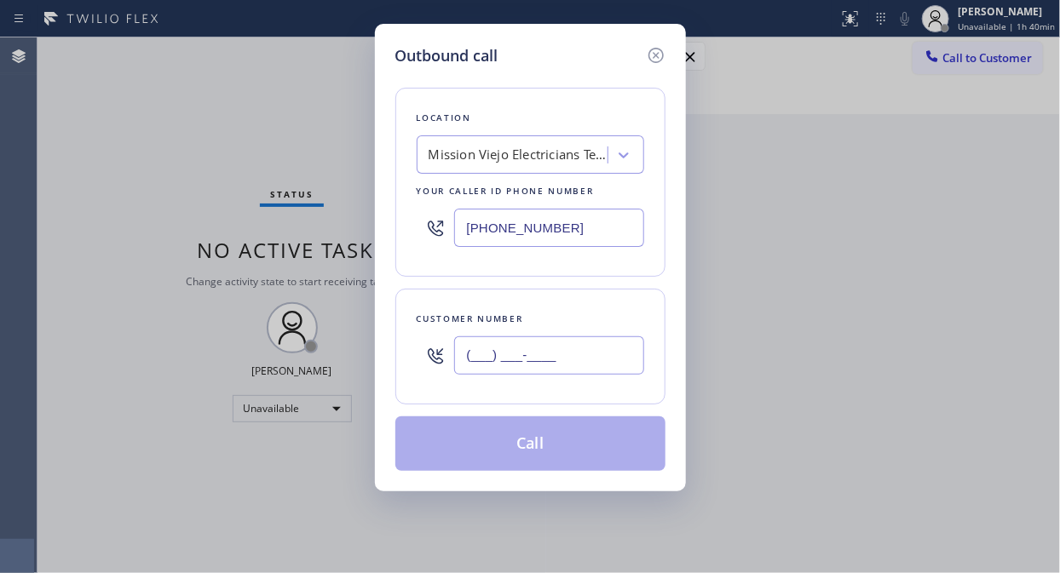
click at [470, 369] on input "(___) ___-____" at bounding box center [549, 356] width 190 height 38
paste input "310) 617-7988"
drag, startPoint x: 603, startPoint y: 359, endPoint x: 449, endPoint y: 360, distance: 154.2
click at [449, 360] on div "[PHONE_NUMBER]" at bounding box center [530, 355] width 227 height 55
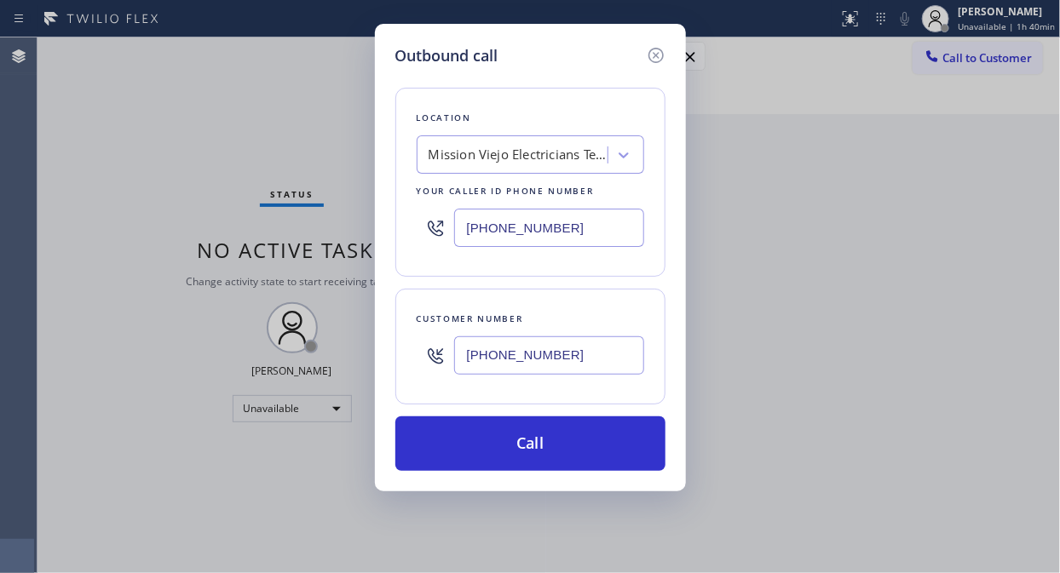
drag, startPoint x: 555, startPoint y: 350, endPoint x: 450, endPoint y: 360, distance: 105.2
click at [450, 360] on div "[PHONE_NUMBER]" at bounding box center [530, 355] width 227 height 55
type input "[PHONE_NUMBER]"
click at [653, 52] on icon at bounding box center [656, 55] width 20 height 20
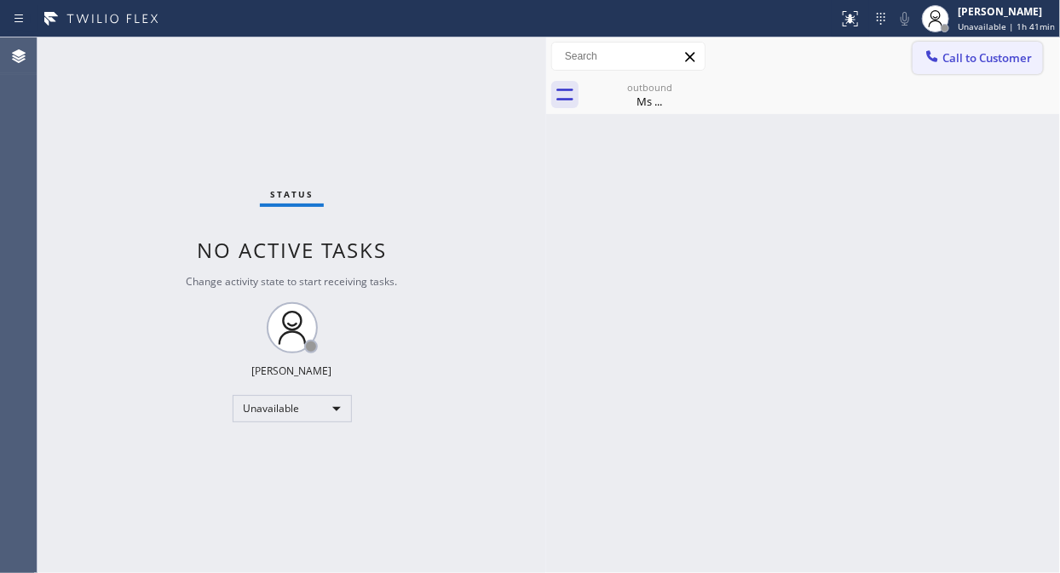
click at [1002, 66] on button "Call to Customer" at bounding box center [977, 58] width 130 height 32
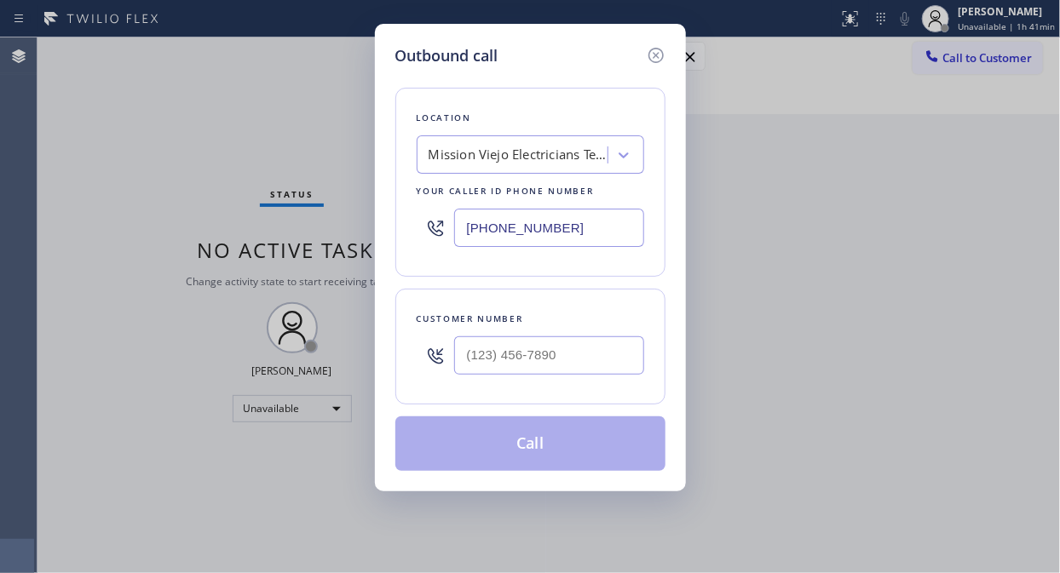
click at [529, 150] on div "Mission Viejo Electricians Team" at bounding box center [518, 156] width 179 height 20
type input "5 star appliance repair"
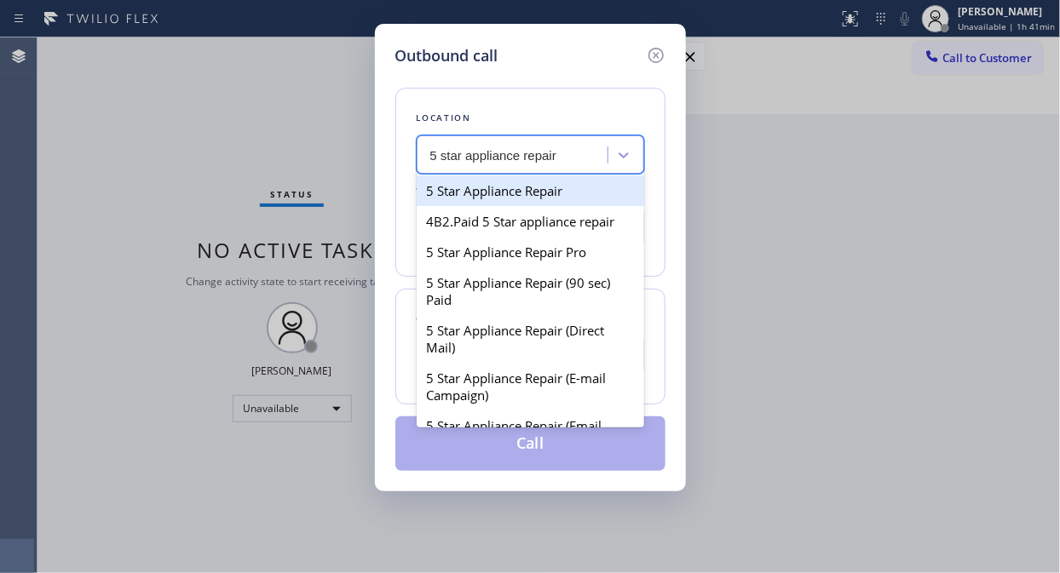
click at [528, 182] on div "5 Star Appliance Repair" at bounding box center [530, 191] width 227 height 31
type input "[PHONE_NUMBER]"
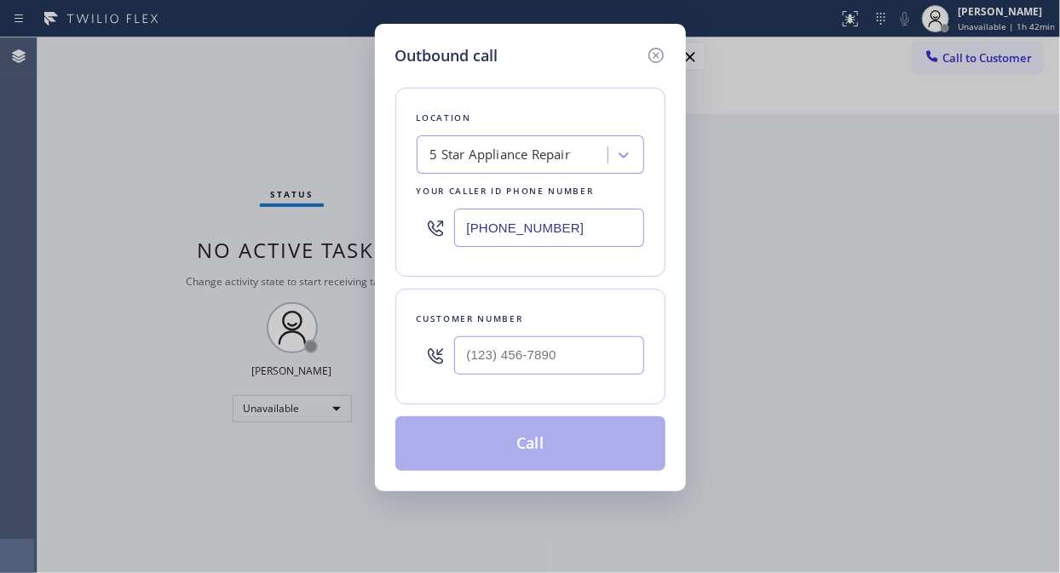
drag, startPoint x: 599, startPoint y: 239, endPoint x: 439, endPoint y: 242, distance: 160.2
click at [439, 242] on div "[PHONE_NUMBER]" at bounding box center [530, 227] width 227 height 55
click at [658, 49] on icon at bounding box center [656, 55] width 20 height 20
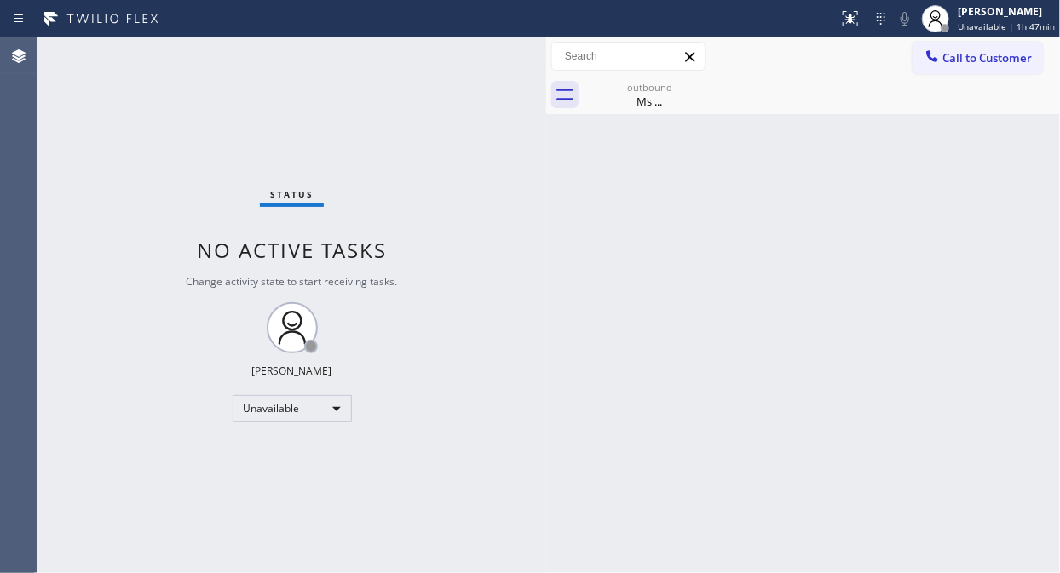
drag, startPoint x: 642, startPoint y: 99, endPoint x: 726, endPoint y: 86, distance: 84.5
click at [662, 105] on div "Ms ..." at bounding box center [649, 101] width 129 height 15
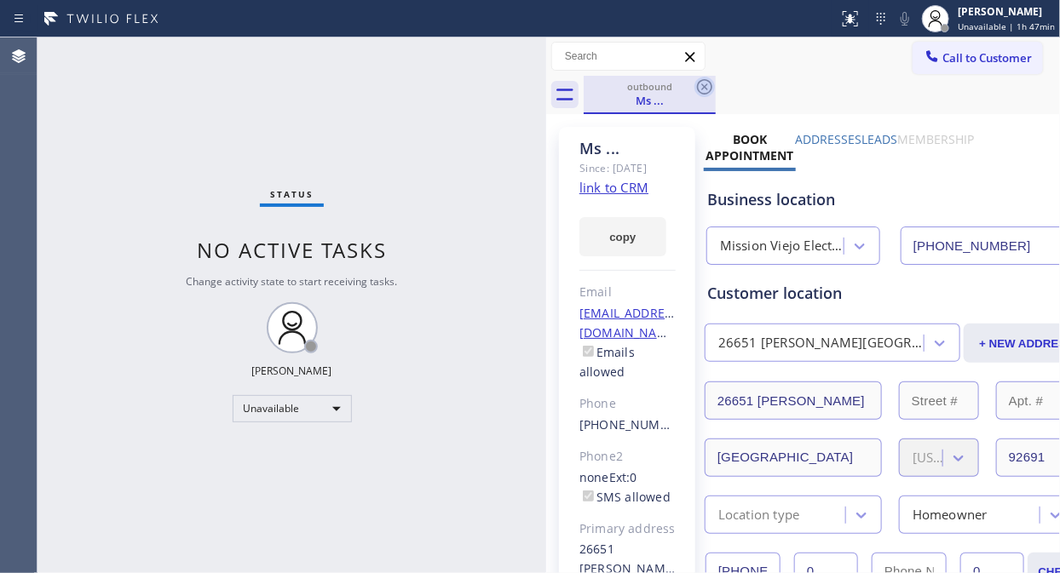
drag, startPoint x: 726, startPoint y: 86, endPoint x: 700, endPoint y: 85, distance: 25.6
click at [720, 85] on div "outbound Ms ..." at bounding box center [822, 95] width 476 height 38
click at [700, 85] on icon at bounding box center [704, 87] width 20 height 20
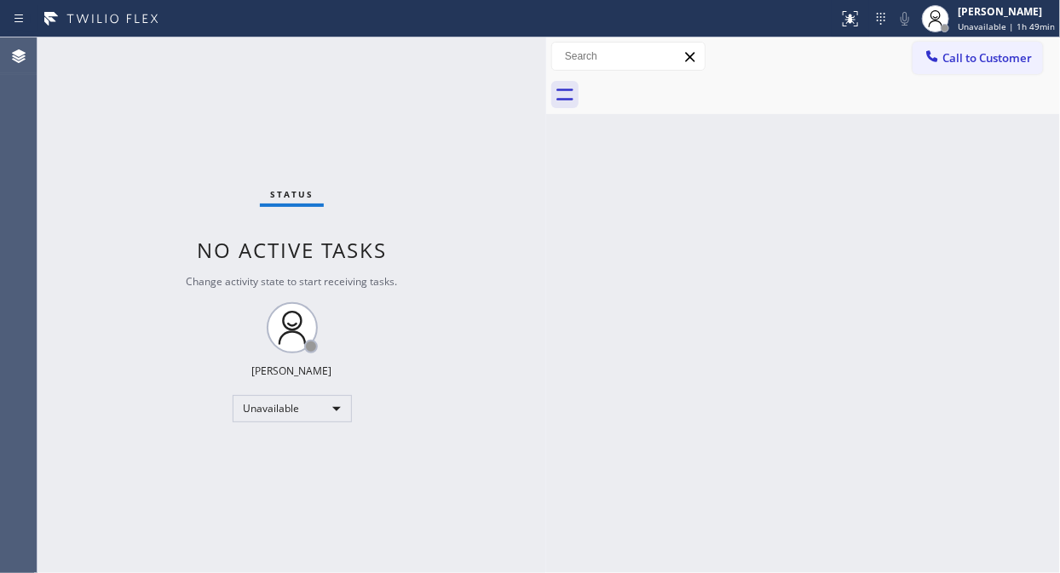
click at [111, 104] on div "Status No active tasks Change activity state to start receiving tasks. [PERSON_…" at bounding box center [291, 305] width 509 height 536
click at [167, 137] on div "Status No active tasks Change activity state to start receiving tasks. [PERSON_…" at bounding box center [291, 305] width 509 height 536
click at [1000, 66] on button "Call to Customer" at bounding box center [977, 58] width 130 height 32
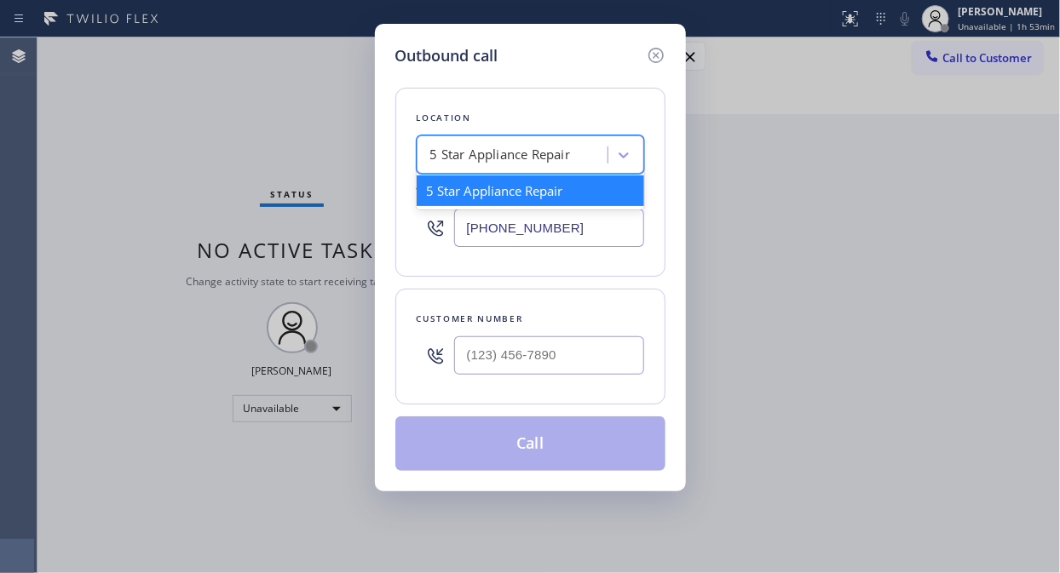
click at [420, 157] on div "5 Star Appliance Repair" at bounding box center [530, 154] width 227 height 38
paste input "Mission Viejo Electricians Team"
type input "Mission Viejo Electricians Team"
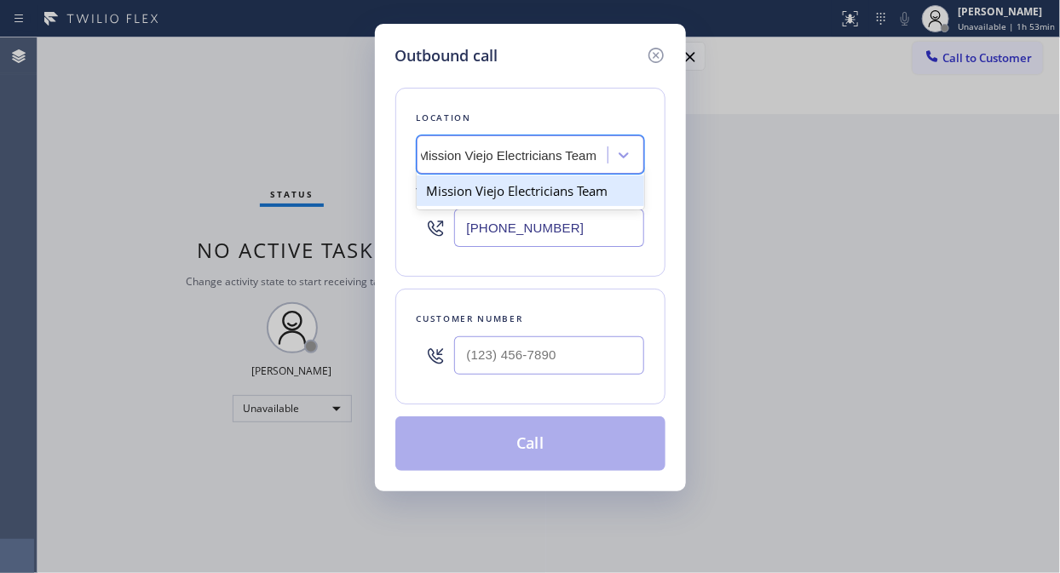
click at [495, 191] on div "Mission Viejo Electricians Team" at bounding box center [530, 191] width 227 height 31
type input "[PHONE_NUMBER]"
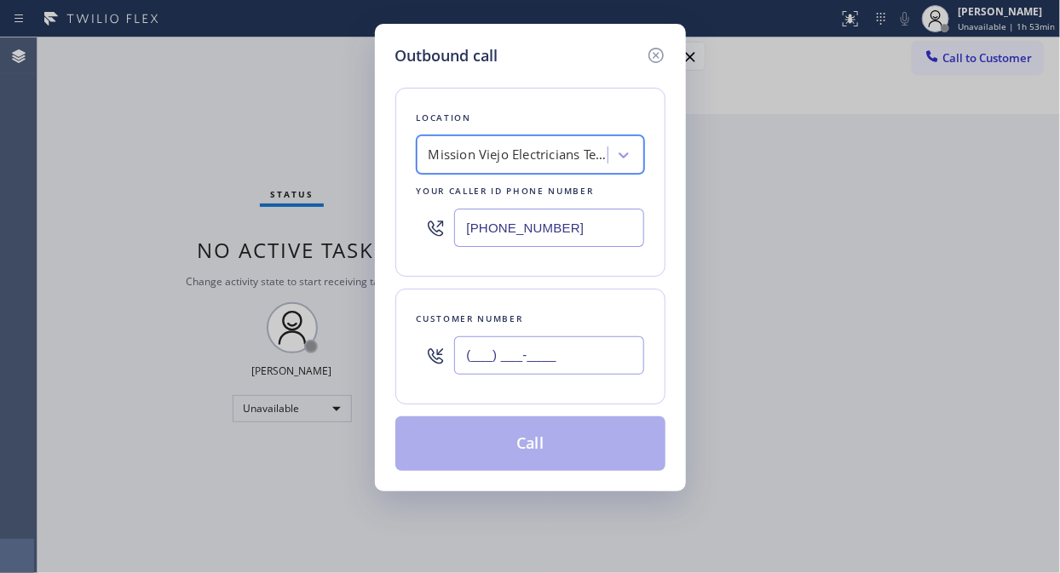
click at [469, 362] on input "(___) ___-____" at bounding box center [549, 356] width 190 height 38
paste input "949) 697-9743"
type input "[PHONE_NUMBER]"
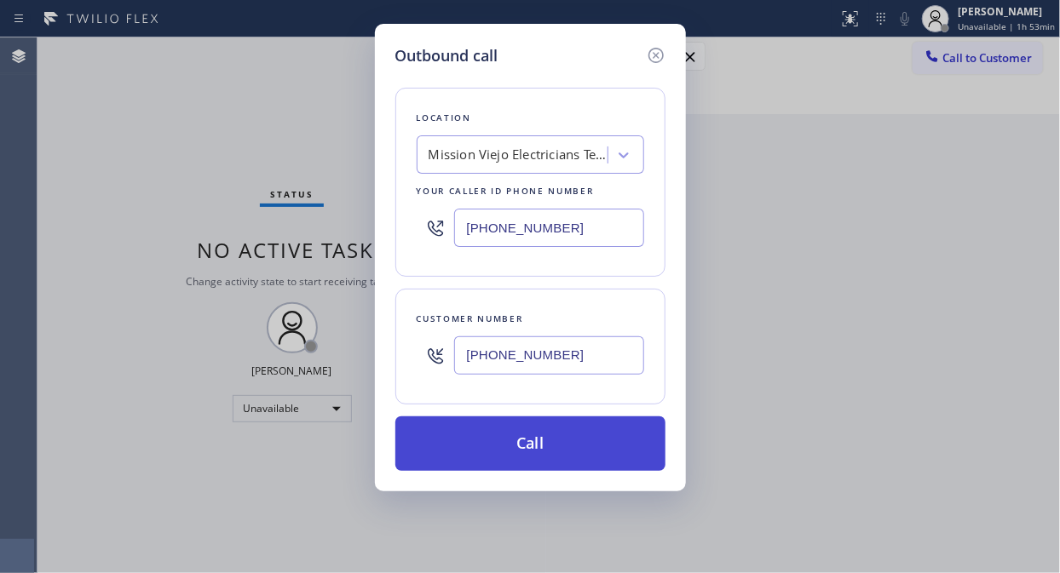
click at [551, 447] on button "Call" at bounding box center [530, 444] width 270 height 55
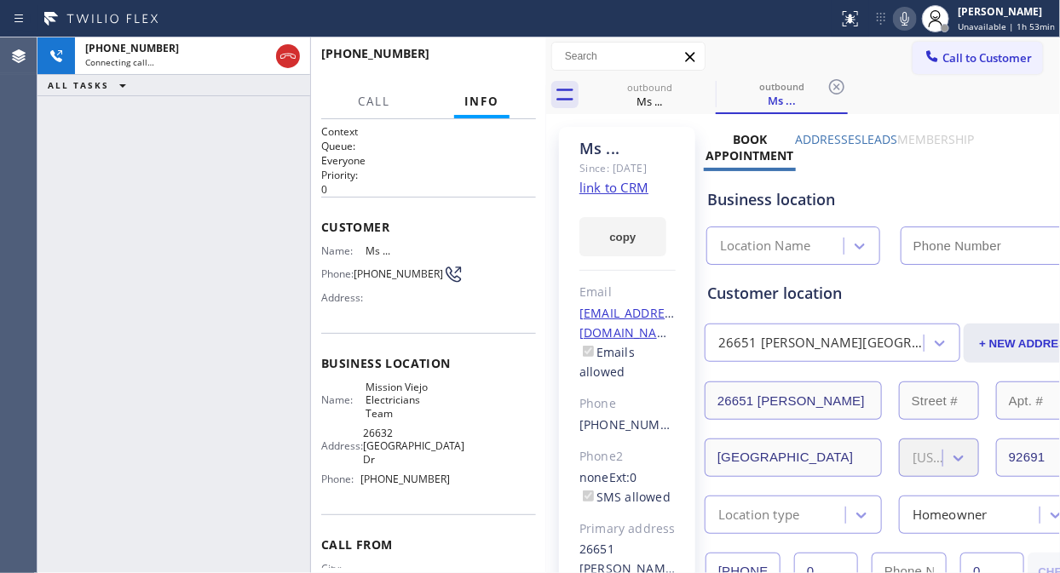
type input "[PHONE_NUMBER]"
click at [499, 66] on span "HANG UP" at bounding box center [496, 61] width 52 height 12
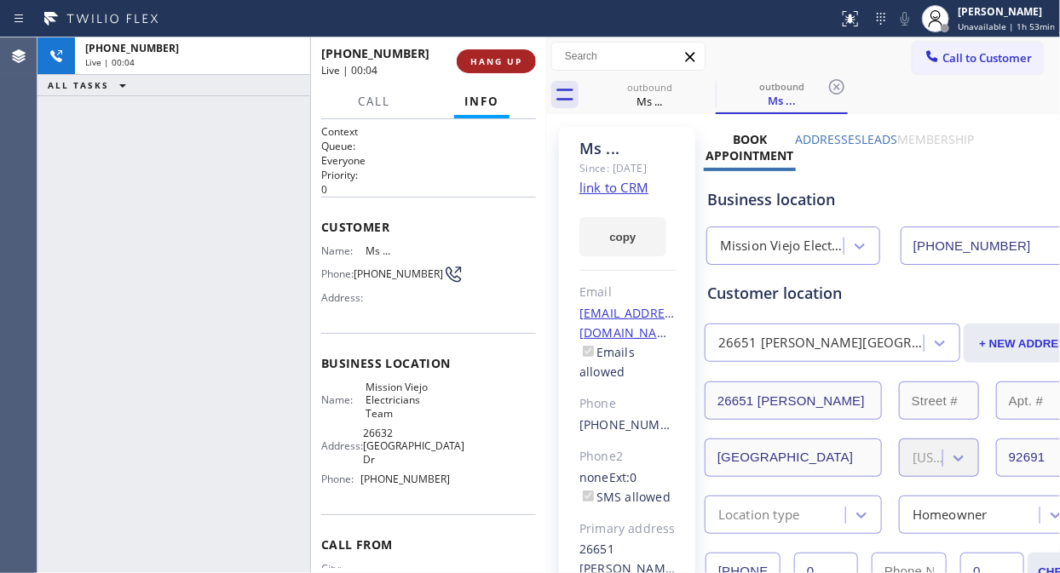
click at [499, 66] on span "HANG UP" at bounding box center [496, 61] width 52 height 12
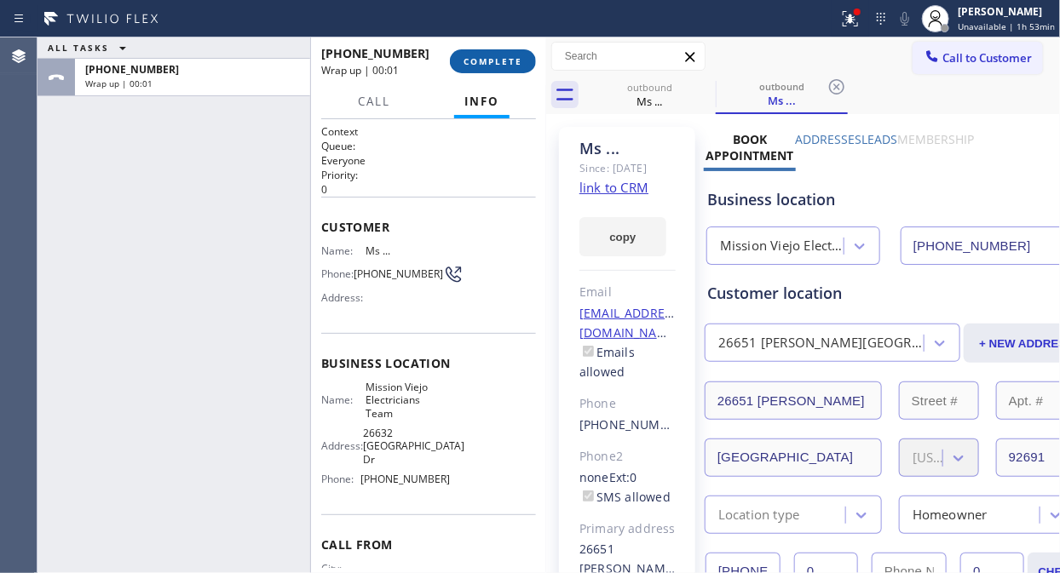
click at [499, 66] on span "COMPLETE" at bounding box center [492, 61] width 59 height 12
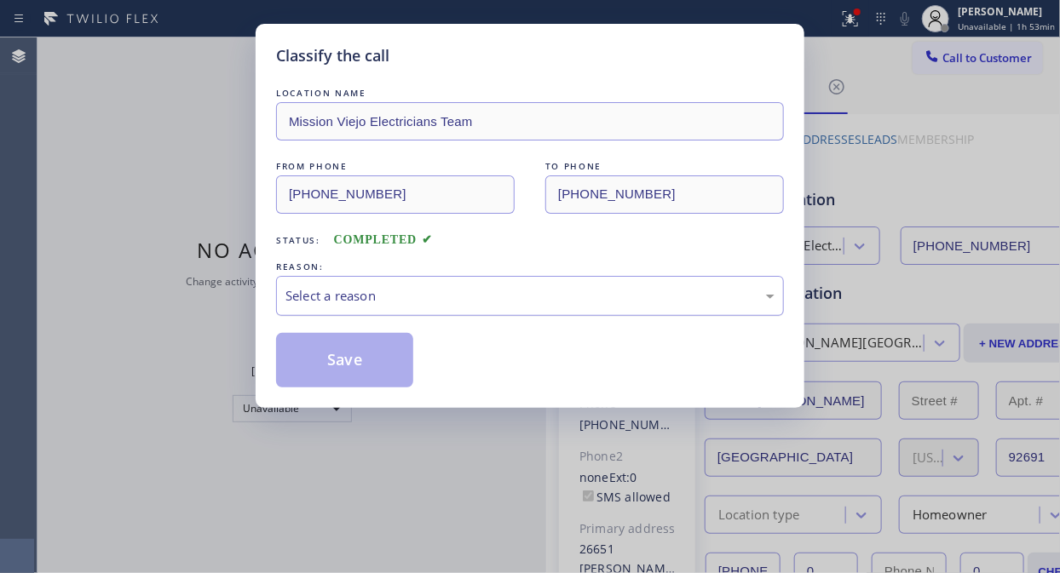
drag, startPoint x: 466, startPoint y: 286, endPoint x: 473, endPoint y: 302, distance: 17.6
click at [469, 291] on div "Select a reason" at bounding box center [529, 296] width 489 height 20
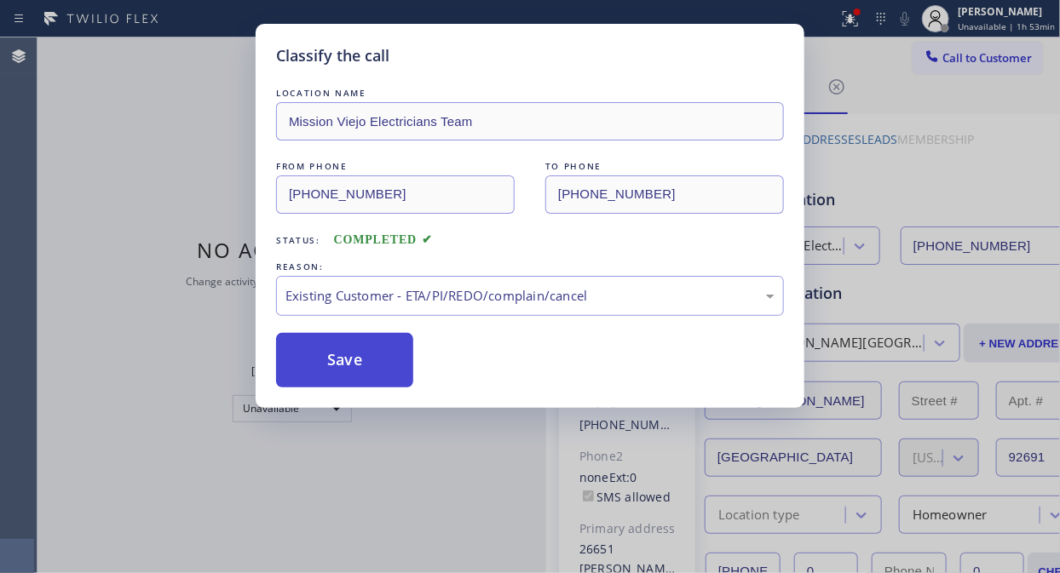
click at [384, 366] on button "Save" at bounding box center [344, 360] width 137 height 55
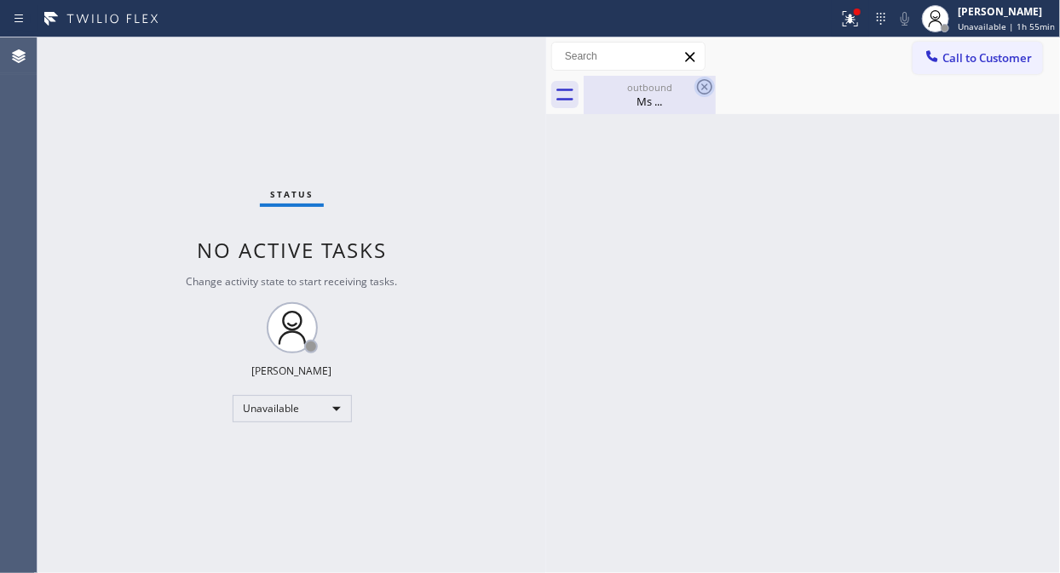
click at [700, 87] on icon at bounding box center [704, 87] width 20 height 20
click at [653, 99] on div "Ms ..." at bounding box center [649, 101] width 129 height 15
click at [849, 20] on icon at bounding box center [850, 19] width 20 height 20
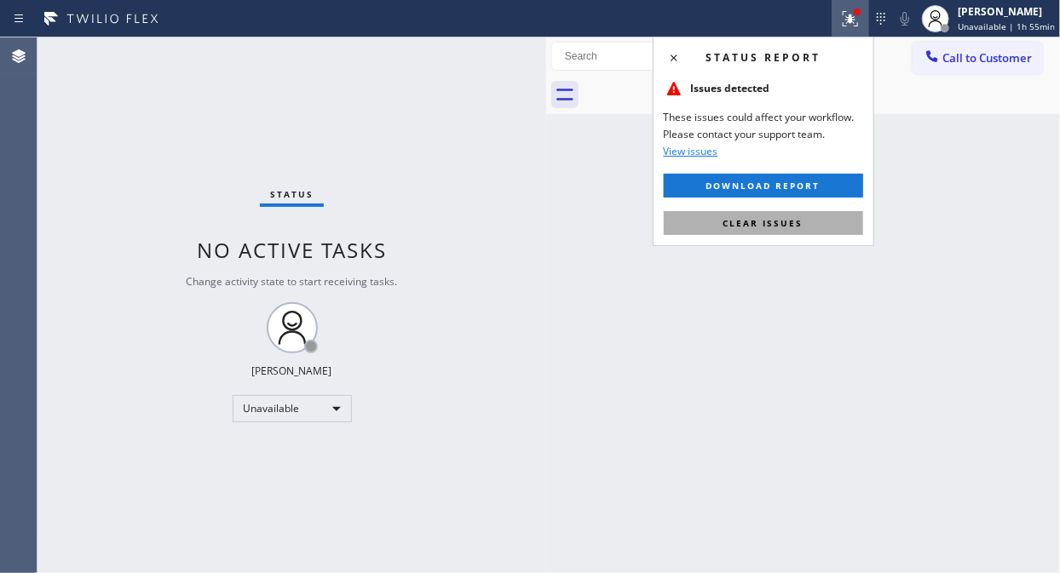
click at [791, 216] on button "Clear issues" at bounding box center [763, 223] width 199 height 24
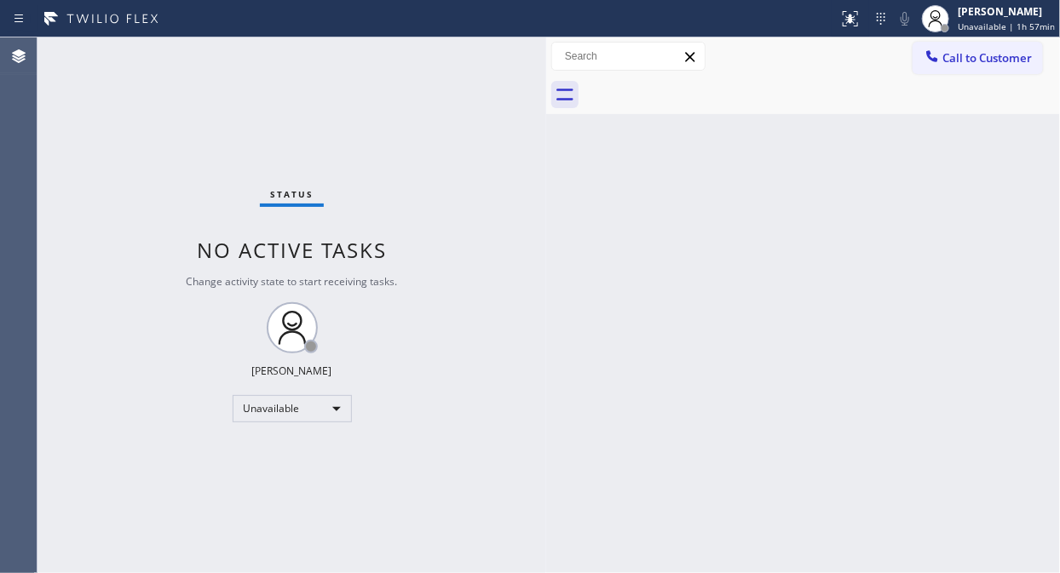
click at [954, 63] on span "Call to Customer" at bounding box center [986, 57] width 89 height 15
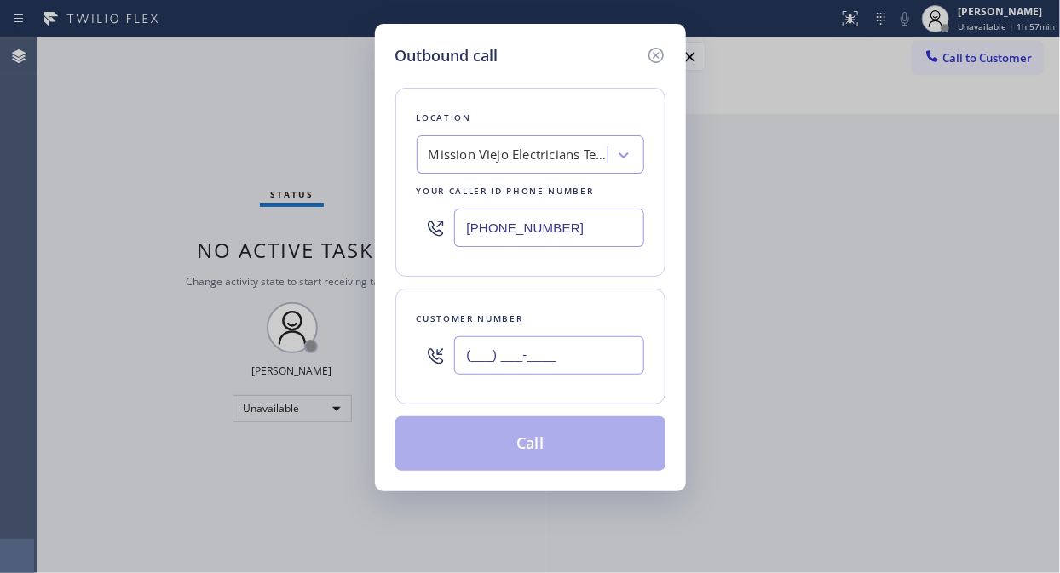
click at [545, 361] on input "(___) ___-____" at bounding box center [549, 356] width 190 height 38
paste input "561) 573-2727"
drag, startPoint x: 585, startPoint y: 360, endPoint x: 463, endPoint y: 358, distance: 122.7
click at [463, 358] on input "[PHONE_NUMBER]" at bounding box center [549, 356] width 190 height 38
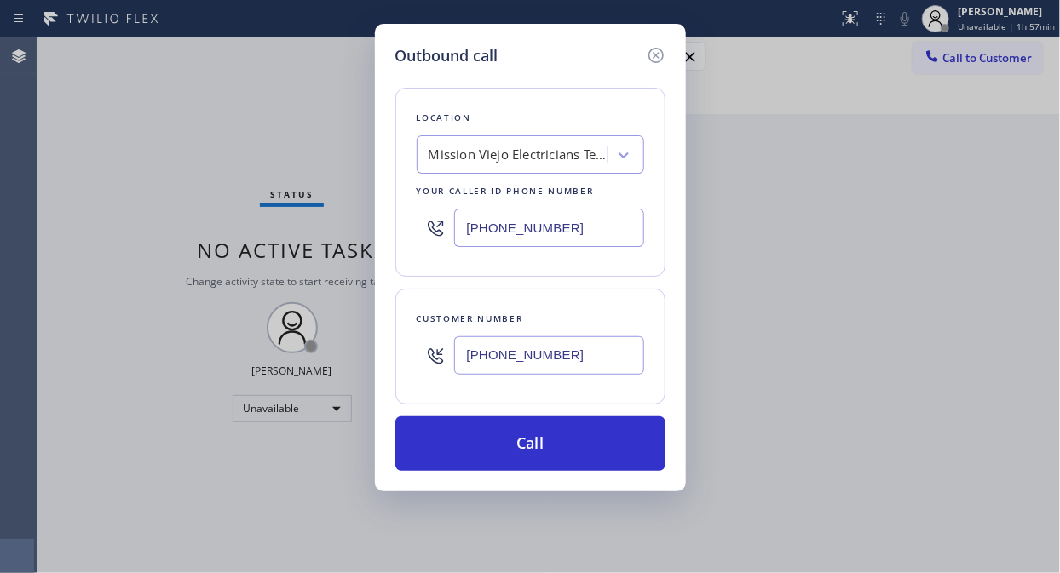
type input "[PHONE_NUMBER]"
click at [463, 225] on input "[PHONE_NUMBER]" at bounding box center [549, 228] width 190 height 38
paste input "877) 748-5179"
drag, startPoint x: 602, startPoint y: 219, endPoint x: 445, endPoint y: 227, distance: 157.0
click at [445, 227] on div "[PHONE_NUMBER]" at bounding box center [530, 227] width 227 height 55
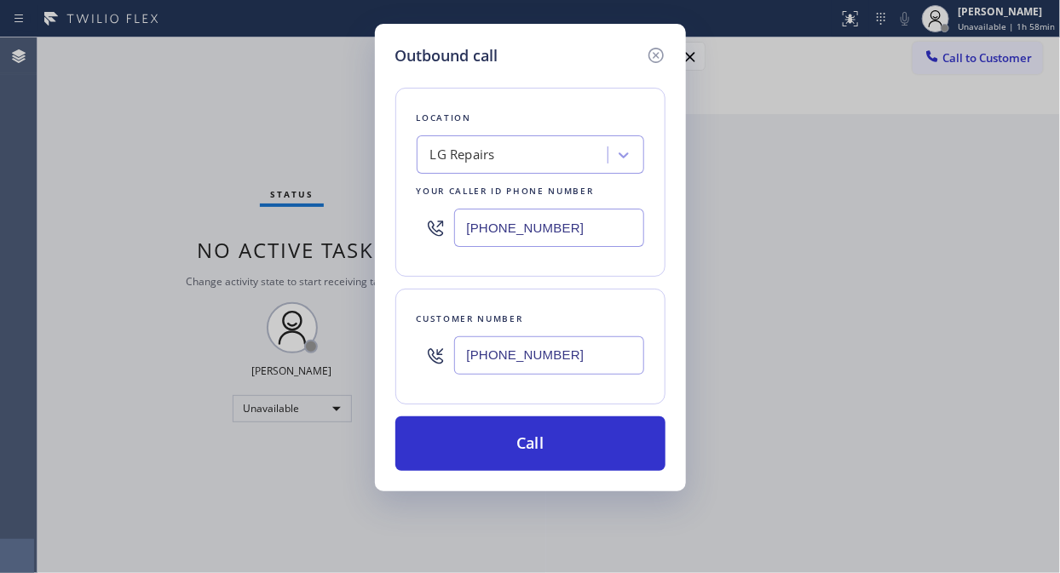
drag, startPoint x: 579, startPoint y: 224, endPoint x: 469, endPoint y: 225, distance: 110.8
click at [457, 224] on input "[PHONE_NUMBER]" at bounding box center [549, 228] width 190 height 38
type input "[PHONE_NUMBER]"
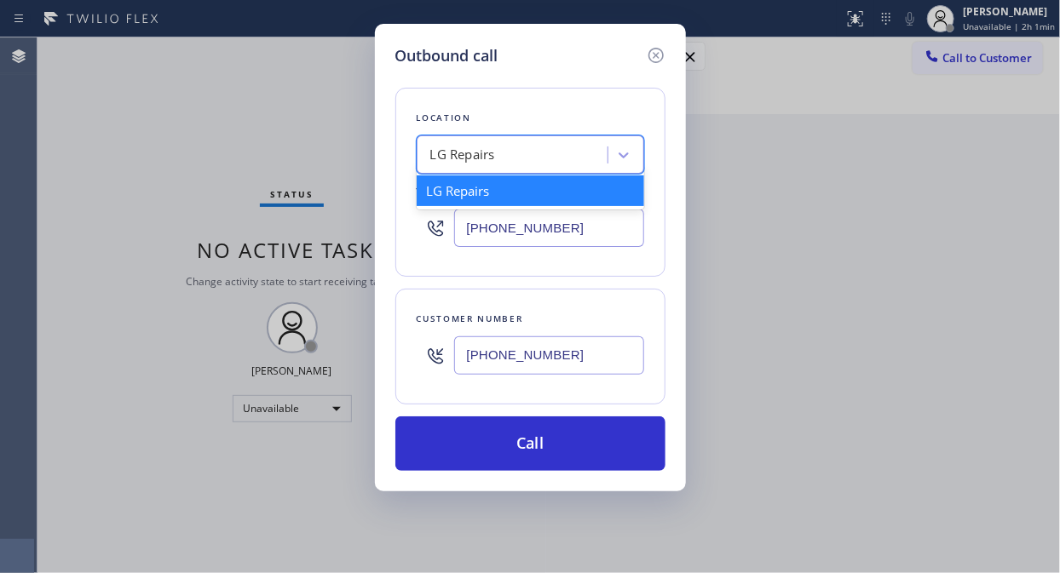
click at [540, 141] on div "LG Repairs" at bounding box center [515, 156] width 186 height 30
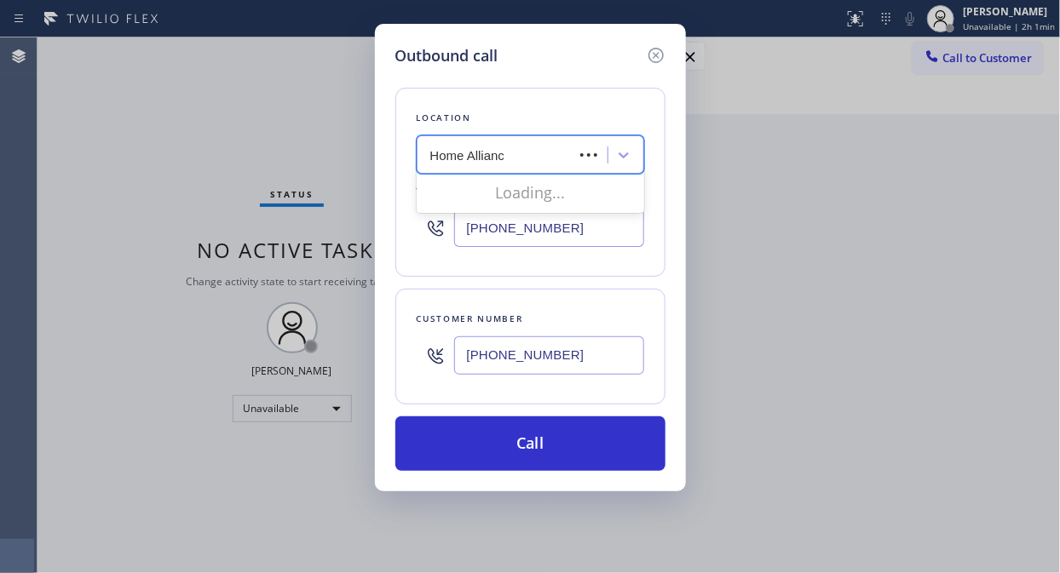
type input "Home Alliance"
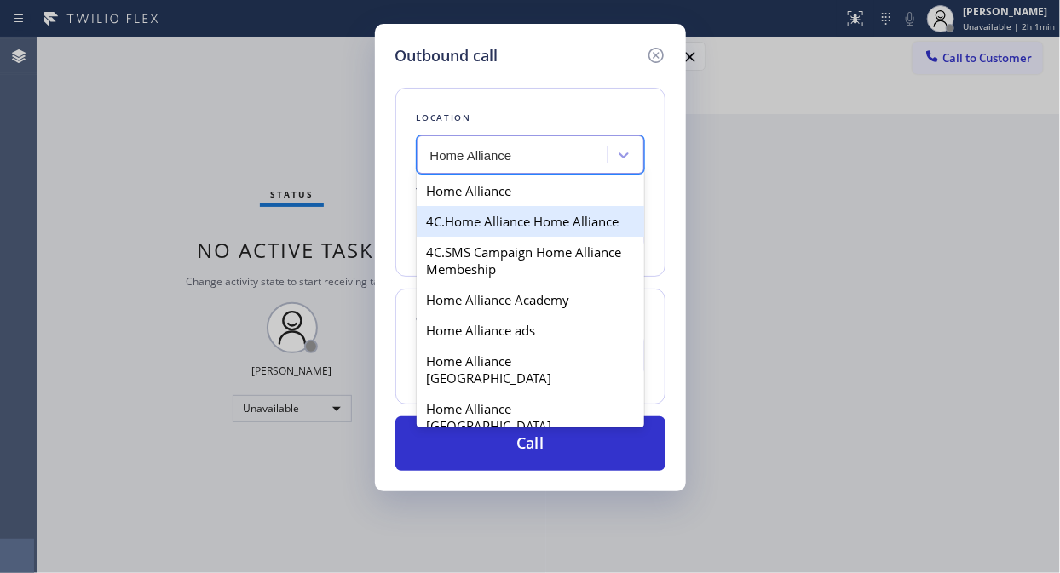
click at [498, 192] on div "Home Alliance" at bounding box center [530, 191] width 227 height 31
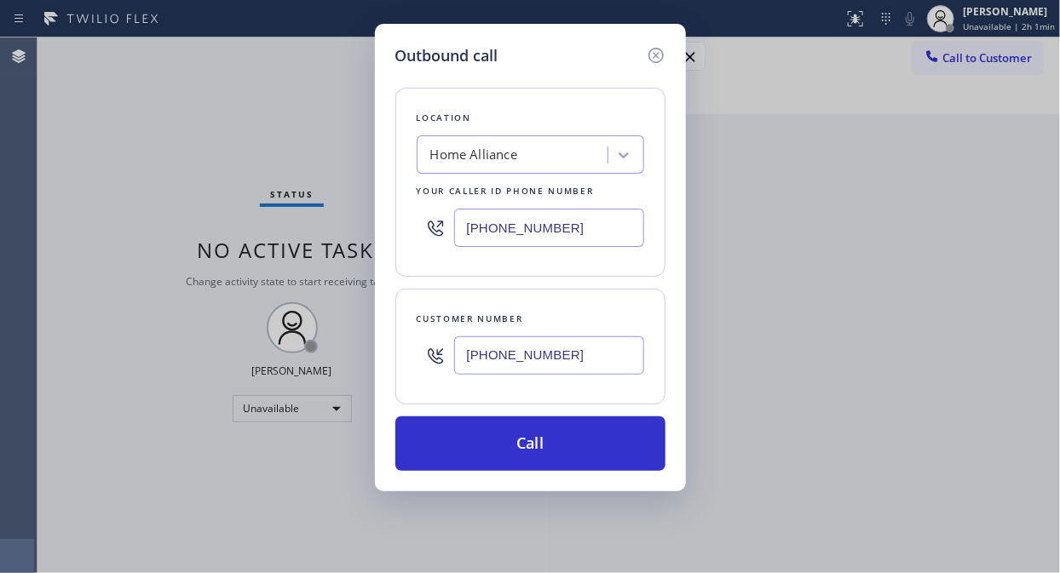
drag, startPoint x: 578, startPoint y: 232, endPoint x: 458, endPoint y: 233, distance: 119.3
click at [458, 233] on input "[PHONE_NUMBER]" at bounding box center [549, 228] width 190 height 38
drag, startPoint x: 541, startPoint y: 227, endPoint x: 382, endPoint y: 250, distance: 160.9
click at [382, 250] on div "Outbound call Location Home Alliance Your caller id phone number [PHONE_NUMBER]…" at bounding box center [530, 258] width 311 height 468
paste input "88) 859-4448"
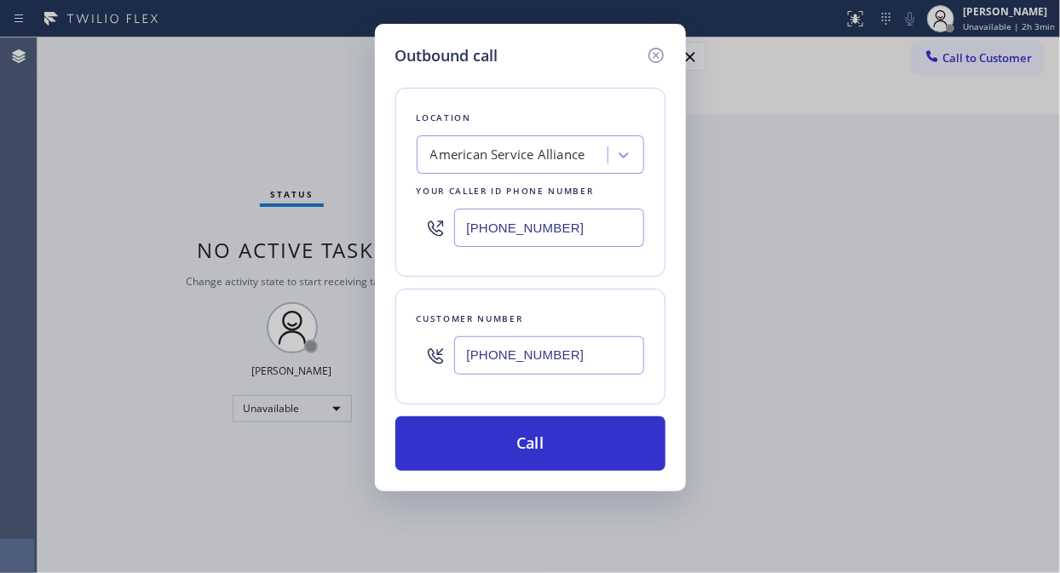
drag, startPoint x: 582, startPoint y: 223, endPoint x: 464, endPoint y: 239, distance: 118.6
click at [464, 239] on input "[PHONE_NUMBER]" at bounding box center [549, 228] width 190 height 38
type input "[PHONE_NUMBER]"
click at [559, 353] on input "[PHONE_NUMBER]" at bounding box center [549, 356] width 190 height 38
drag, startPoint x: 559, startPoint y: 354, endPoint x: 462, endPoint y: 363, distance: 97.5
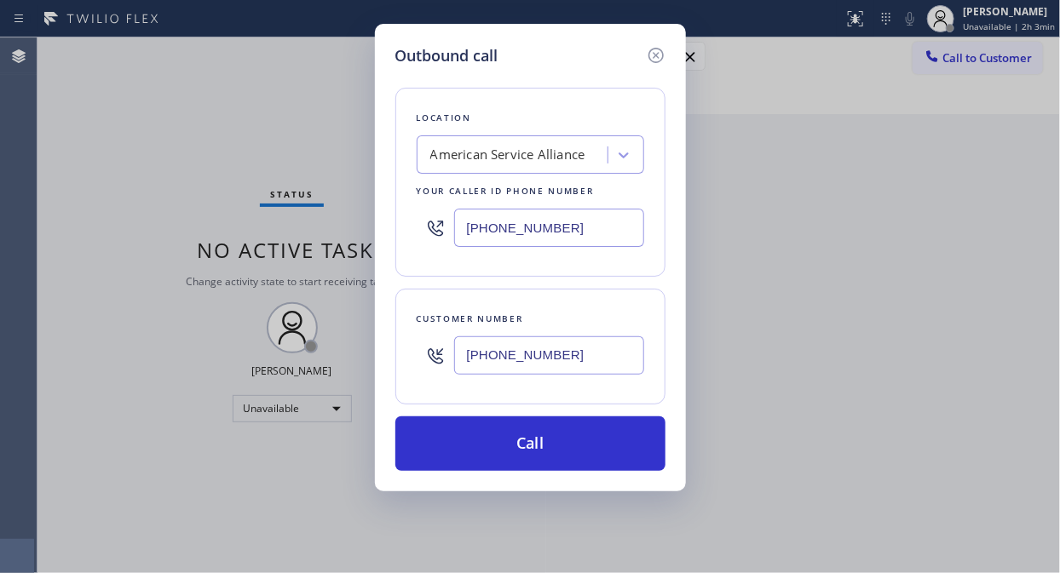
click at [462, 363] on input "[PHONE_NUMBER]" at bounding box center [549, 356] width 190 height 38
paste input "773) 255-261"
drag, startPoint x: 575, startPoint y: 352, endPoint x: 443, endPoint y: 367, distance: 132.9
click at [443, 367] on div "[PHONE_NUMBER]" at bounding box center [530, 355] width 227 height 55
click at [457, 354] on input "[PHONE_NUMBER]" at bounding box center [549, 356] width 190 height 38
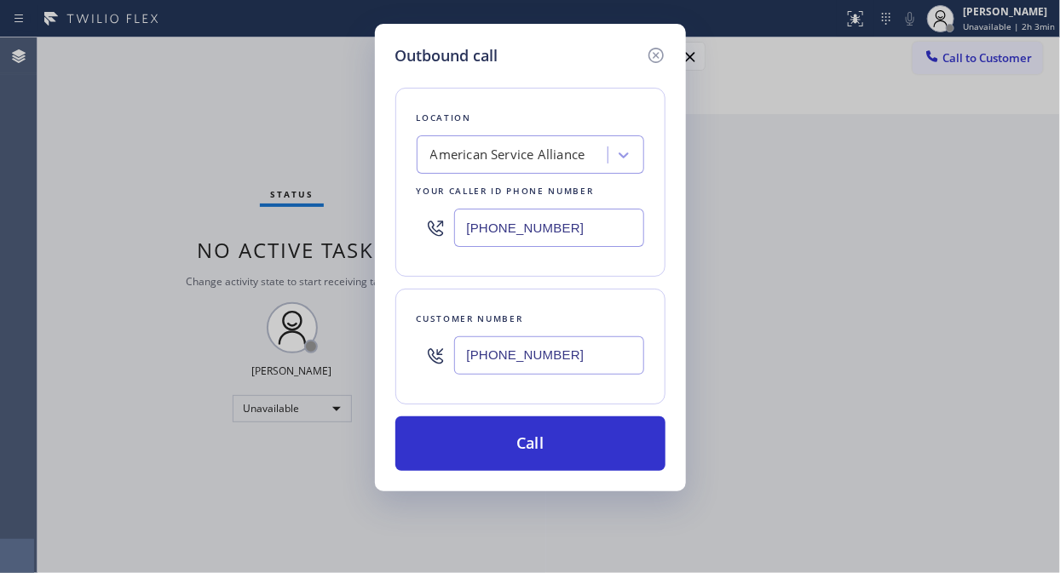
drag, startPoint x: 462, startPoint y: 354, endPoint x: 593, endPoint y: 348, distance: 131.3
click at [593, 348] on input "[PHONE_NUMBER]" at bounding box center [549, 356] width 190 height 38
type input "[PHONE_NUMBER]"
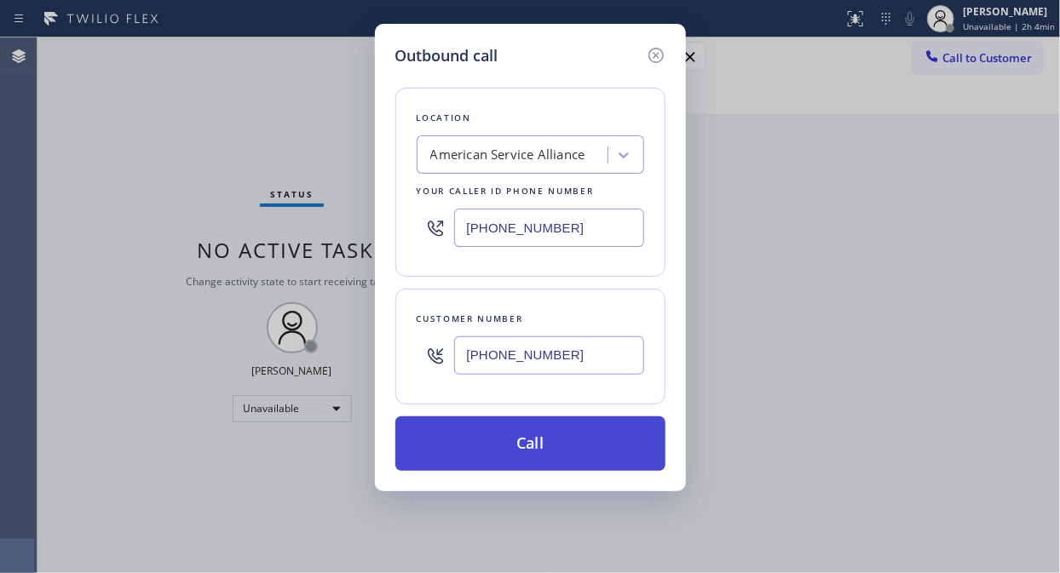
click at [521, 444] on button "Call" at bounding box center [530, 444] width 270 height 55
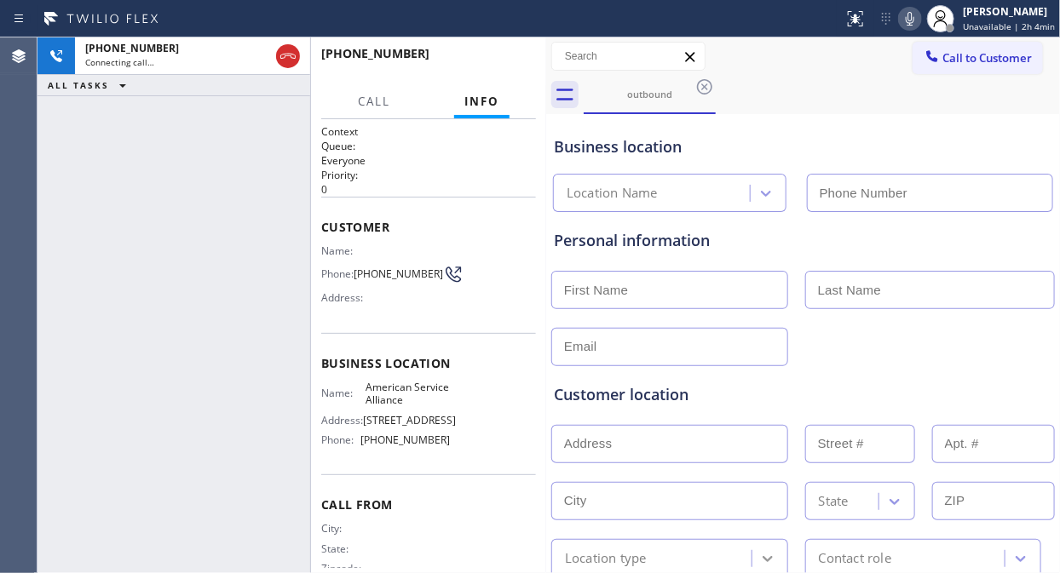
type input "[PHONE_NUMBER]"
click at [162, 233] on div "[PHONE_NUMBER] Connecting call… ALL TASKS ALL TASKS ACTIVE TASKS TASKS IN WRAP …" at bounding box center [173, 305] width 273 height 536
click at [521, 57] on span "HANG UP" at bounding box center [496, 61] width 52 height 12
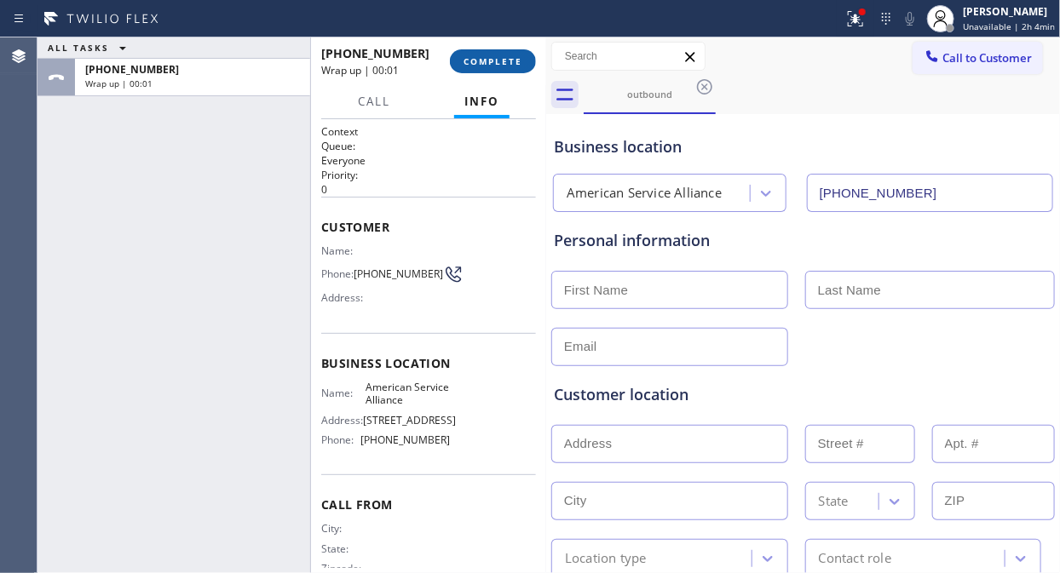
click at [504, 62] on span "COMPLETE" at bounding box center [492, 61] width 59 height 12
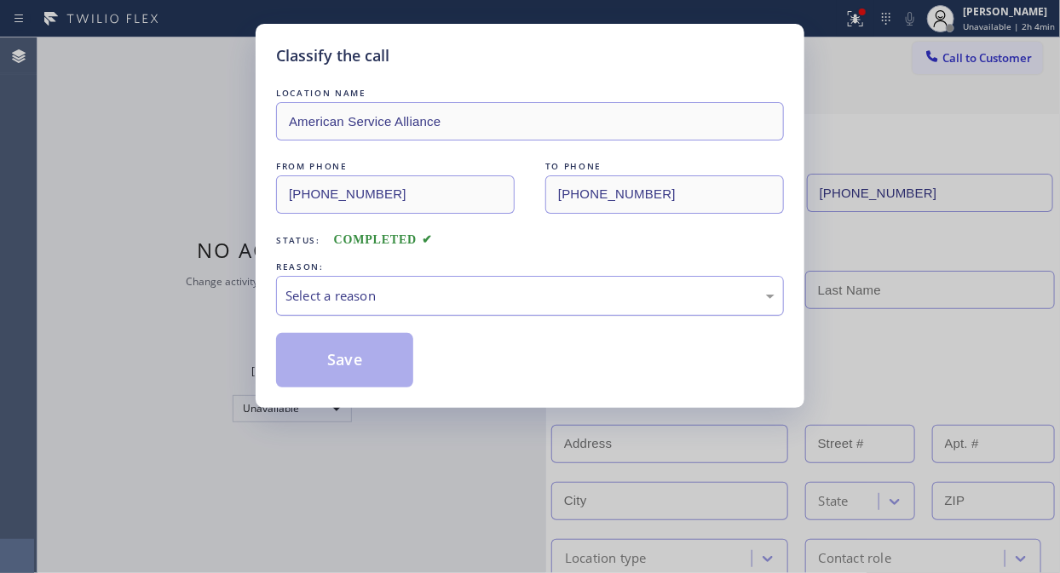
click at [491, 301] on div "Select a reason" at bounding box center [529, 296] width 489 height 20
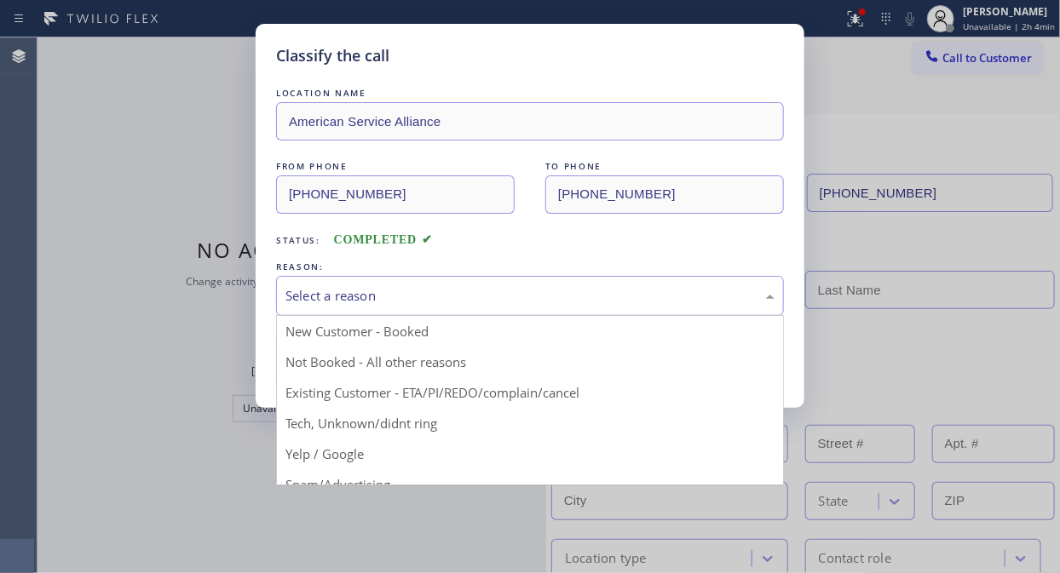
drag, startPoint x: 481, startPoint y: 386, endPoint x: 397, endPoint y: 377, distance: 84.9
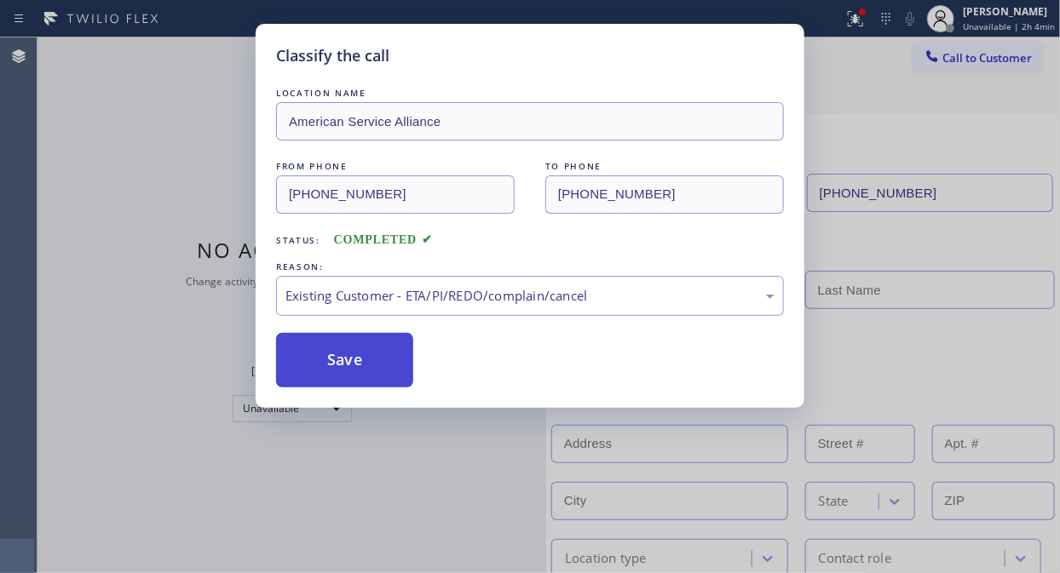
click at [375, 365] on button "Save" at bounding box center [344, 360] width 137 height 55
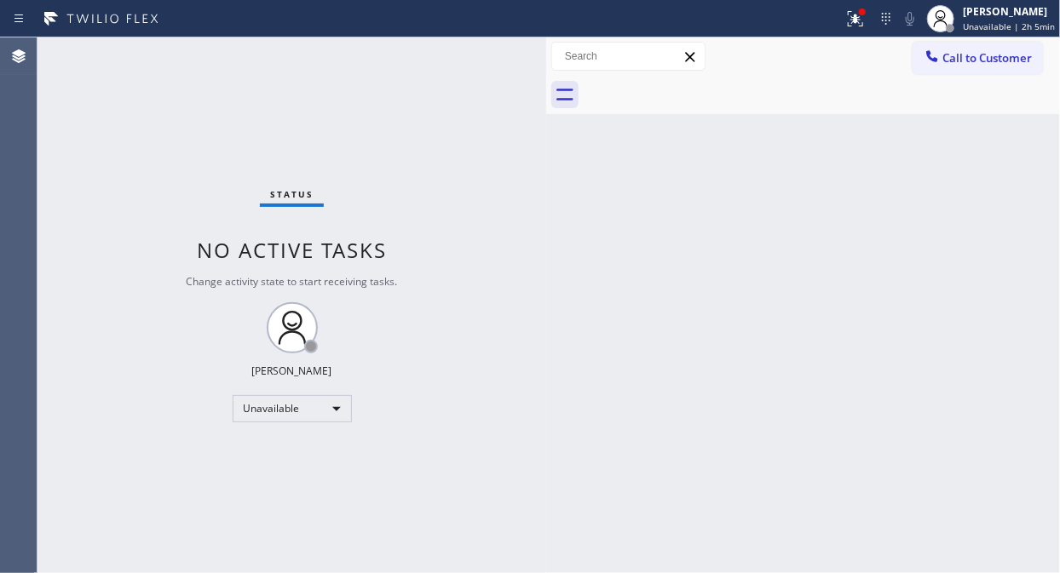
click at [154, 159] on div "Status No active tasks Change activity state to start receiving tasks. [PERSON_…" at bounding box center [291, 305] width 509 height 536
click at [164, 150] on div "Status No active tasks Change activity state to start receiving tasks. [PERSON_…" at bounding box center [291, 305] width 509 height 536
click at [149, 141] on div "Status No active tasks Change activity state to start receiving tasks. [PERSON_…" at bounding box center [291, 305] width 509 height 536
click at [162, 141] on div "Status No active tasks Change activity state to start receiving tasks. [PERSON_…" at bounding box center [291, 305] width 509 height 536
